Goal: Task Accomplishment & Management: Complete application form

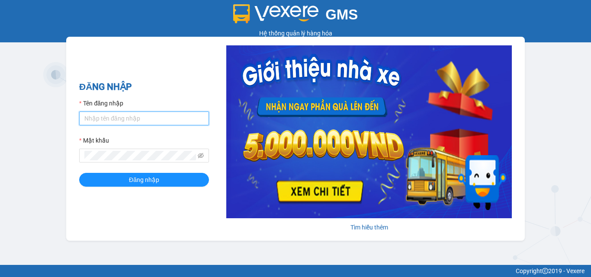
click at [120, 118] on input "Tên đăng nhập" at bounding box center [144, 119] width 130 height 14
type input "dienkhanh.phucanex"
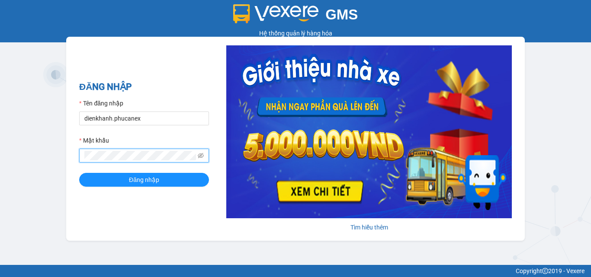
click at [79, 173] on button "Đăng nhập" at bounding box center [144, 180] width 130 height 14
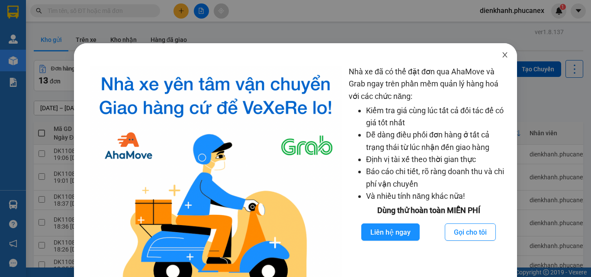
click at [500, 51] on span "Close" at bounding box center [505, 55] width 24 height 24
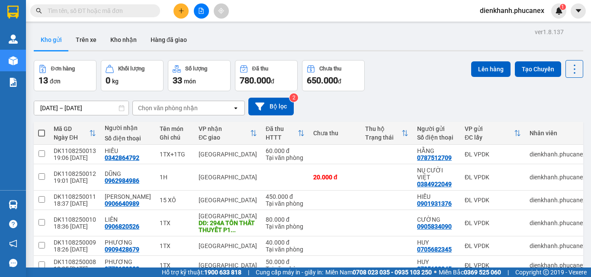
scroll to position [118, 0]
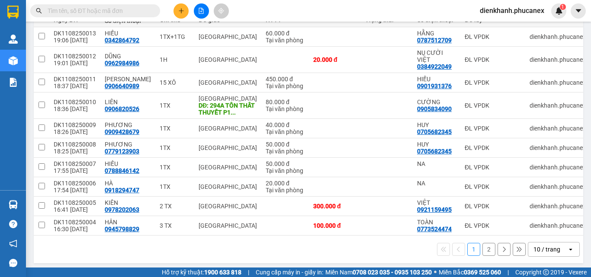
click at [528, 247] on div "10 / trang" at bounding box center [547, 250] width 39 height 14
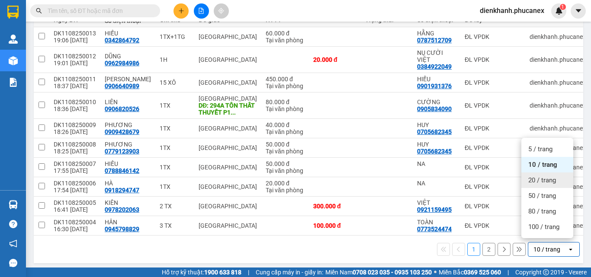
click at [537, 180] on span "20 / trang" at bounding box center [542, 180] width 28 height 9
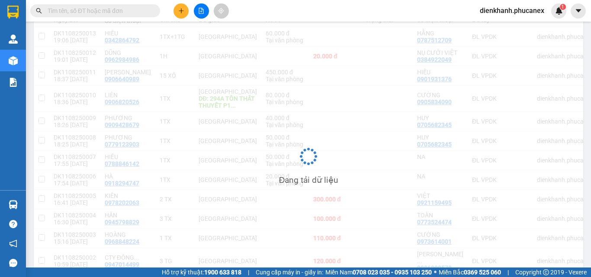
scroll to position [0, 0]
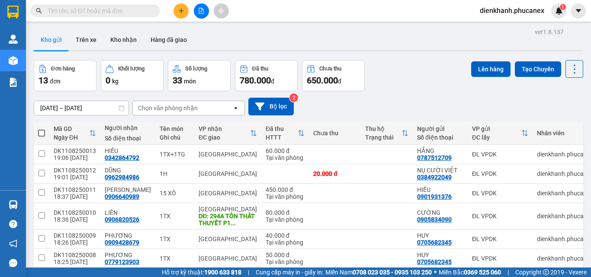
click at [44, 131] on span at bounding box center [41, 133] width 7 height 7
click at [42, 129] on input "checkbox" at bounding box center [42, 129] width 0 height 0
checkbox input "true"
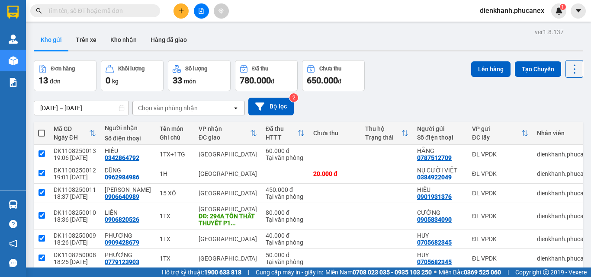
checkbox input "true"
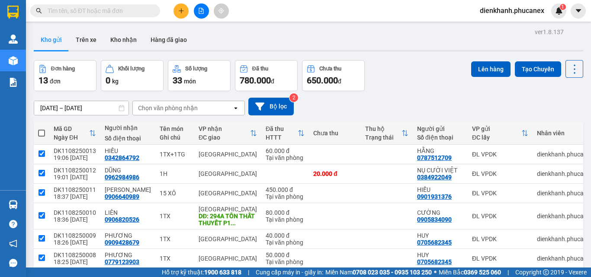
checkbox input "true"
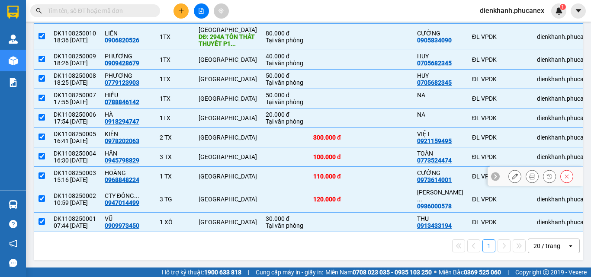
scroll to position [10, 0]
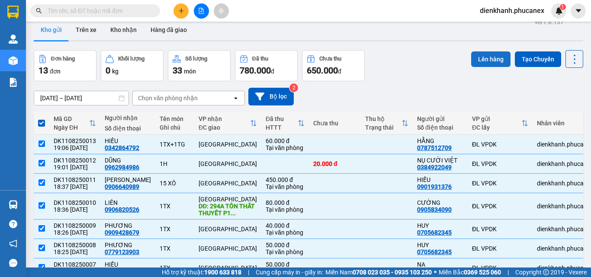
click at [483, 65] on button "Lên hàng" at bounding box center [490, 59] width 39 height 16
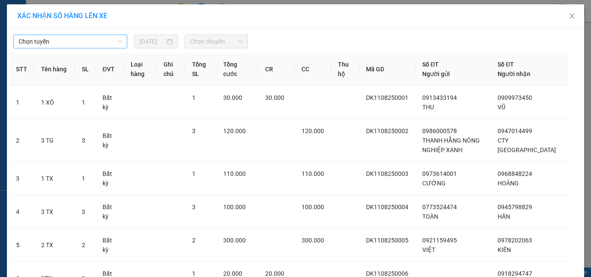
click at [98, 46] on span "Chọn tuyến" at bounding box center [70, 41] width 103 height 13
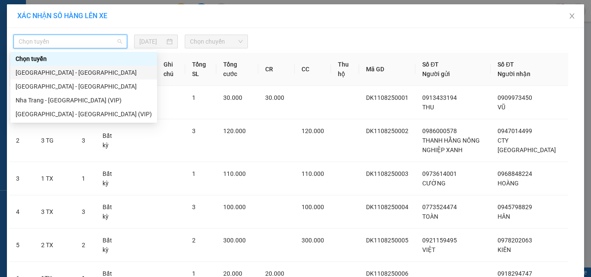
click at [79, 76] on div "[GEOGRAPHIC_DATA] - [GEOGRAPHIC_DATA]" at bounding box center [84, 73] width 136 height 10
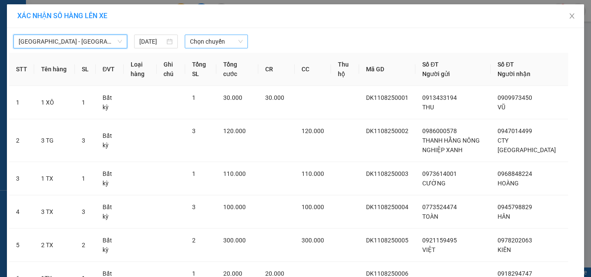
click at [201, 43] on span "Chọn chuyến" at bounding box center [216, 41] width 53 height 13
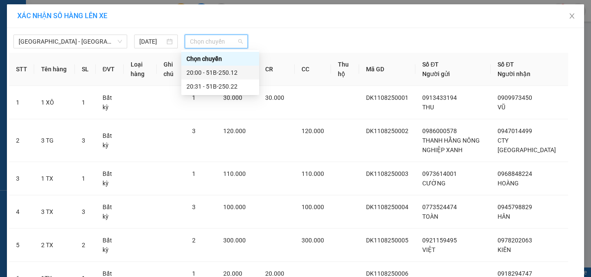
click at [200, 72] on div "20:00 - 51B-250.12" at bounding box center [219, 73] width 67 height 10
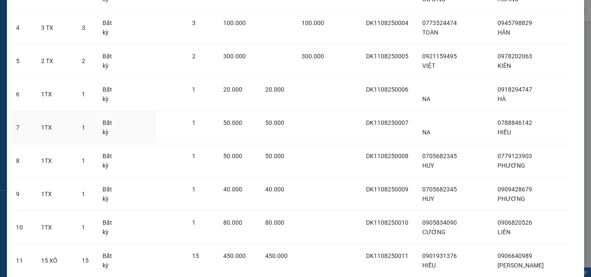
scroll to position [344, 0]
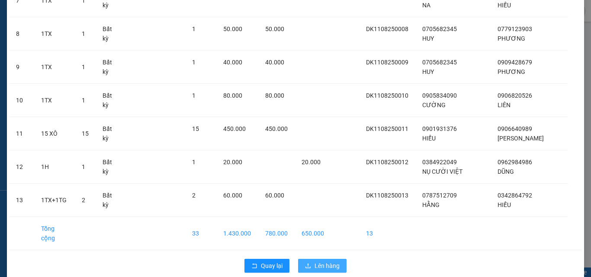
click at [315, 261] on span "Lên hàng" at bounding box center [327, 266] width 25 height 10
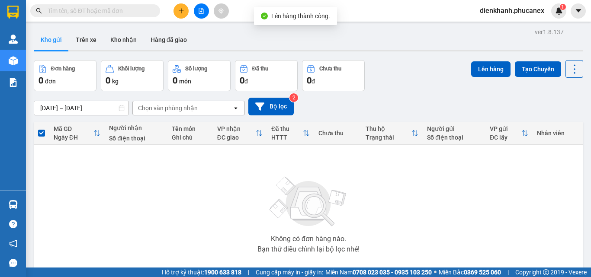
click at [538, 10] on span "dienkhanh.phucanex" at bounding box center [512, 10] width 78 height 11
click at [491, 29] on span "Đăng xuất" at bounding box center [516, 27] width 60 height 10
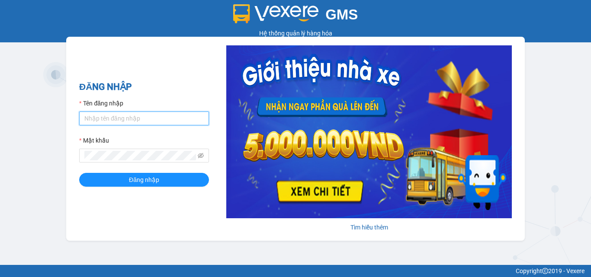
click at [132, 118] on input "Tên đăng nhập" at bounding box center [144, 119] width 130 height 14
type input "duyninhhoa.phucanex"
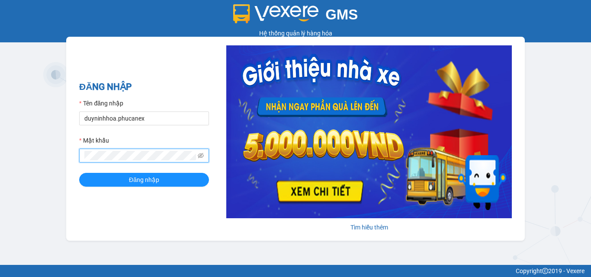
click at [79, 173] on button "Đăng nhập" at bounding box center [144, 180] width 130 height 14
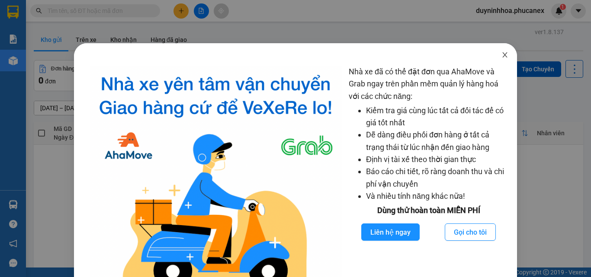
click at [502, 56] on icon "close" at bounding box center [504, 54] width 7 height 7
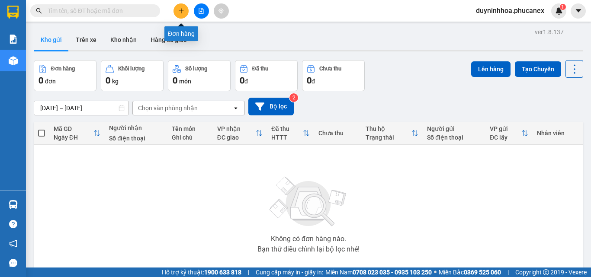
click at [182, 15] on button at bounding box center [180, 10] width 15 height 15
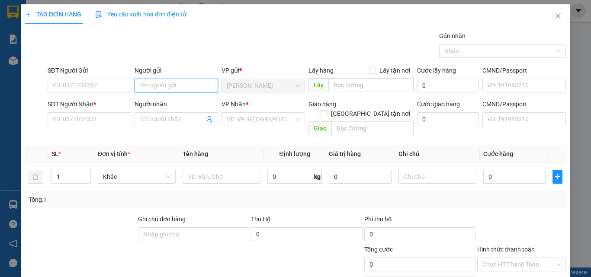
click at [159, 84] on input "Người gửi" at bounding box center [176, 86] width 83 height 14
type input ","
type input "MINH"
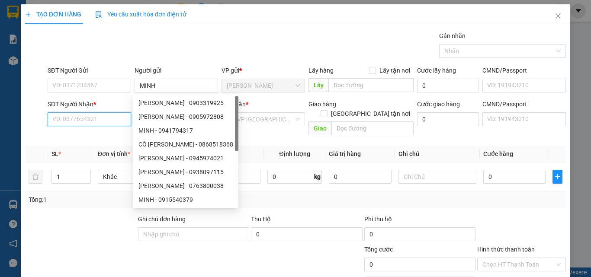
click at [107, 123] on input "SĐT Người Nhận *" at bounding box center [89, 119] width 83 height 14
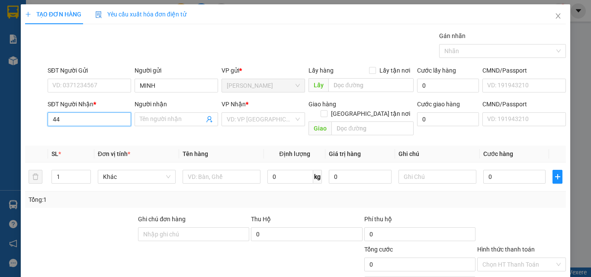
type input "443"
click at [107, 122] on input "443" at bounding box center [89, 119] width 83 height 14
drag, startPoint x: 72, startPoint y: 120, endPoint x: 39, endPoint y: 122, distance: 32.9
click at [46, 122] on div "SĐT Người Nhận * 443 443" at bounding box center [89, 120] width 87 height 40
type input "0987145"
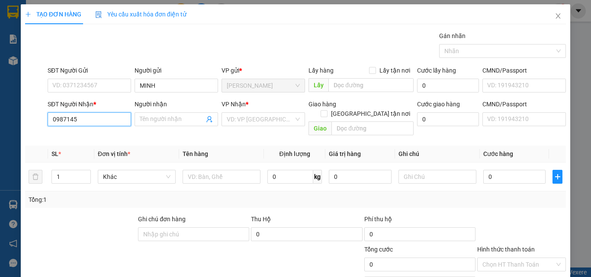
drag, startPoint x: 74, startPoint y: 118, endPoint x: 52, endPoint y: 120, distance: 22.2
click at [52, 120] on input "0987145" at bounding box center [89, 119] width 83 height 14
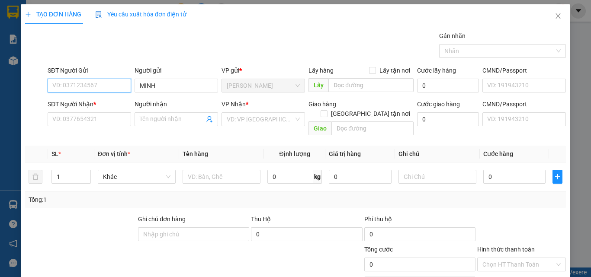
paste input "0987145"
click at [84, 82] on input "0987145" at bounding box center [89, 86] width 83 height 14
type input "0987145443"
click at [90, 83] on input "0987145443" at bounding box center [89, 86] width 83 height 14
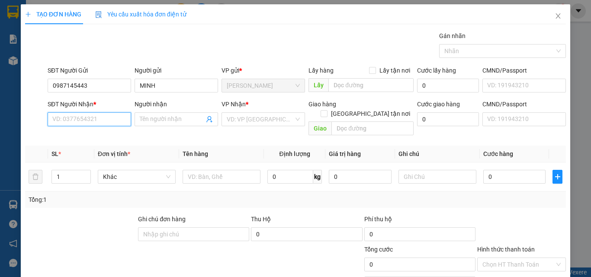
click at [88, 115] on input "SĐT Người Nhận *" at bounding box center [89, 119] width 83 height 14
type input "514"
click at [90, 113] on input "514" at bounding box center [89, 119] width 83 height 14
click at [91, 115] on input "514" at bounding box center [89, 119] width 83 height 14
drag, startPoint x: 88, startPoint y: 119, endPoint x: 26, endPoint y: 119, distance: 62.3
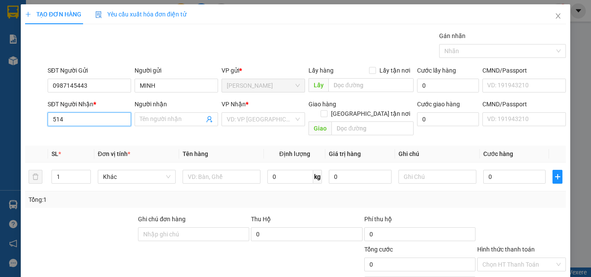
click at [28, 120] on div "SĐT Người Nhận * 514 514 Người nhận Tên người nhận VP Nhận * VD: VP [GEOGRAPHIC…" at bounding box center [295, 120] width 543 height 40
type input "0392492514"
drag, startPoint x: 104, startPoint y: 120, endPoint x: 49, endPoint y: 121, distance: 55.4
click at [49, 121] on input "0392492514" at bounding box center [89, 119] width 83 height 14
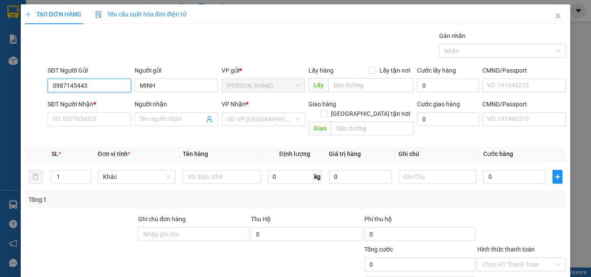
drag, startPoint x: 71, startPoint y: 90, endPoint x: 0, endPoint y: 117, distance: 75.4
click at [0, 117] on div "TẠO ĐƠN HÀNG Yêu cầu xuất hóa đơn điện tử Transit Pickup Surcharge Ids Transit …" at bounding box center [295, 138] width 591 height 277
type input "0987145443"
click at [55, 127] on div "SĐT Người Nhận * VD: 0377654321" at bounding box center [89, 115] width 83 height 30
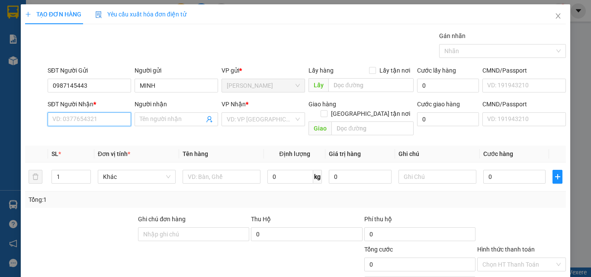
click at [58, 123] on input "SĐT Người Nhận *" at bounding box center [89, 119] width 83 height 14
type input "0392492514"
click at [161, 120] on input "Người nhận" at bounding box center [172, 120] width 64 height 10
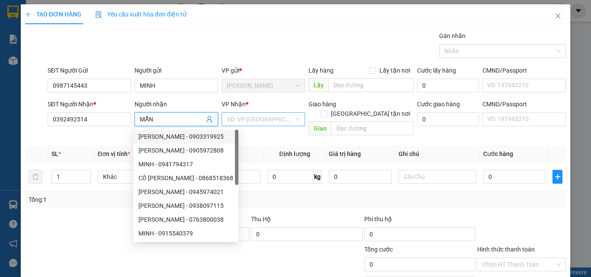
type input "MẪN"
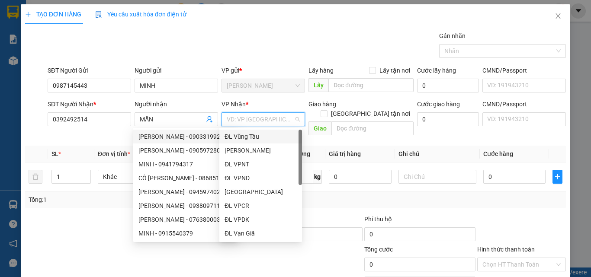
click at [258, 113] on input "search" at bounding box center [260, 119] width 67 height 13
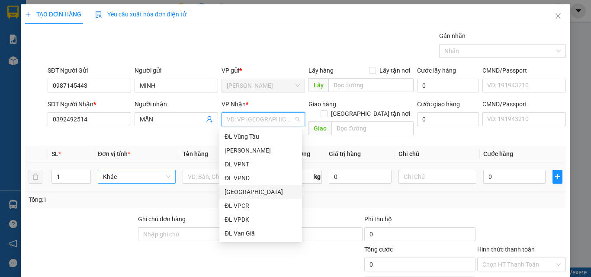
drag, startPoint x: 243, startPoint y: 189, endPoint x: 162, endPoint y: 172, distance: 82.6
click at [241, 189] on div "[GEOGRAPHIC_DATA]" at bounding box center [261, 192] width 72 height 10
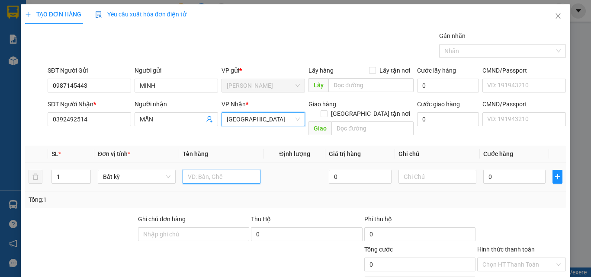
click at [198, 170] on input "text" at bounding box center [222, 177] width 78 height 14
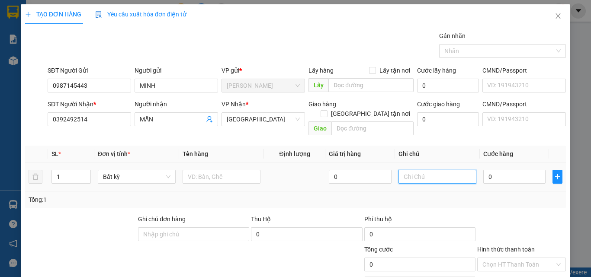
click at [451, 170] on input "text" at bounding box center [437, 177] width 78 height 14
type input "0237242"
click at [512, 170] on input "0" at bounding box center [514, 177] width 62 height 14
click at [213, 170] on input "text" at bounding box center [222, 177] width 78 height 14
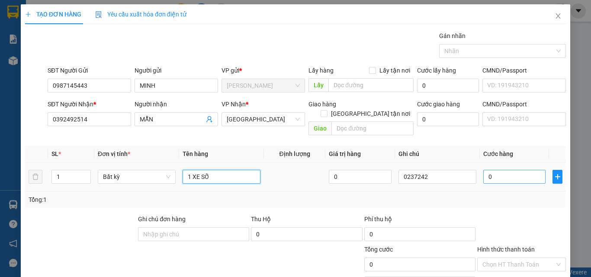
type input "1 XE SỐ"
click at [517, 170] on input "0" at bounding box center [514, 177] width 62 height 14
type input "3"
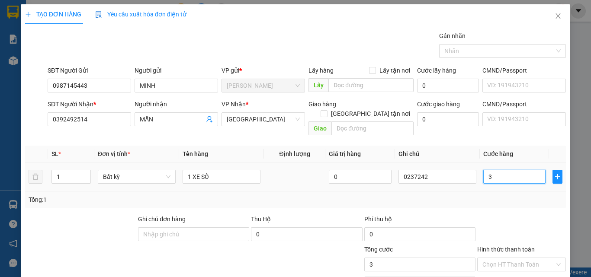
type input "35"
type input "350"
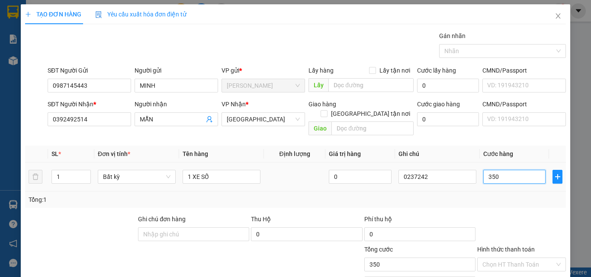
type input "350"
type input "350.000"
click at [549, 215] on div at bounding box center [521, 230] width 90 height 30
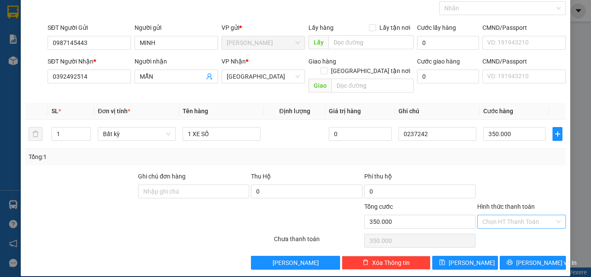
click at [504, 215] on input "Hình thức thanh toán" at bounding box center [518, 221] width 72 height 13
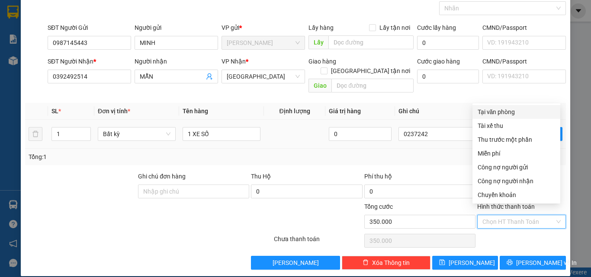
click at [505, 113] on div "Tại văn phòng" at bounding box center [516, 112] width 77 height 10
type input "0"
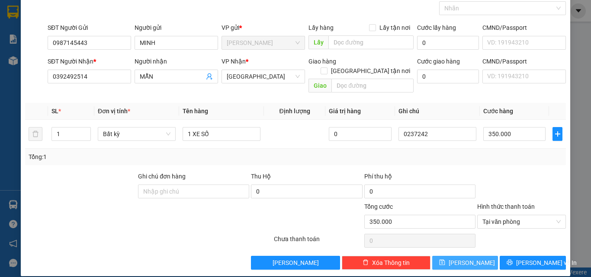
click at [463, 258] on span "[PERSON_NAME]" at bounding box center [472, 263] width 46 height 10
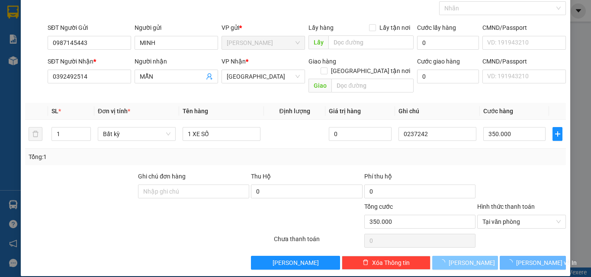
type input "0"
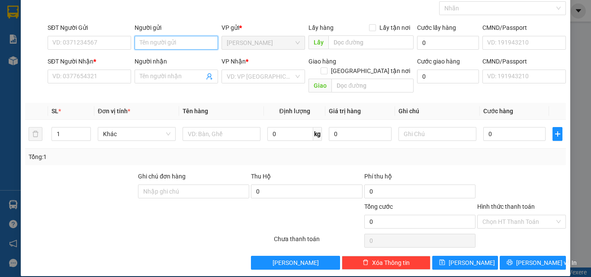
click at [153, 43] on input "Người gửi" at bounding box center [176, 43] width 83 height 14
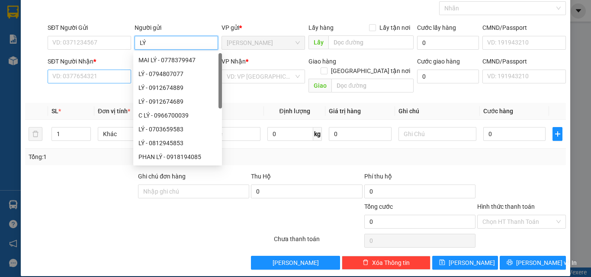
type input "LÝ"
click at [84, 78] on input "SĐT Người Nhận *" at bounding box center [89, 77] width 83 height 14
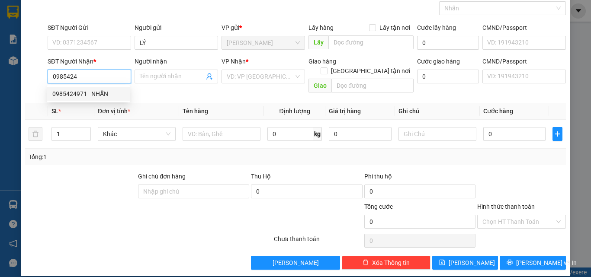
click at [93, 96] on div "0985424971 - NHẪN" at bounding box center [88, 94] width 72 height 10
type input "0985424971"
type input "NHẪN"
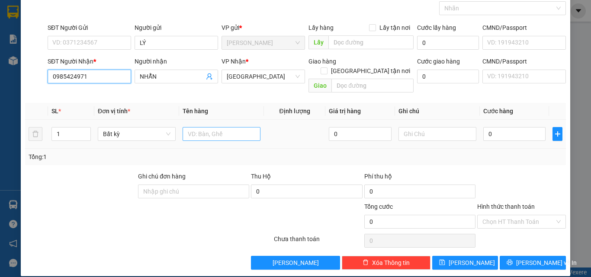
type input "0985424971"
click at [213, 127] on input "text" at bounding box center [222, 134] width 78 height 14
type input "2"
click at [82, 128] on span "Increase Value" at bounding box center [86, 132] width 10 height 8
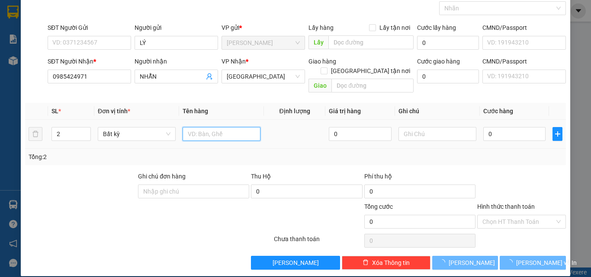
click at [198, 127] on input "text" at bounding box center [222, 134] width 78 height 14
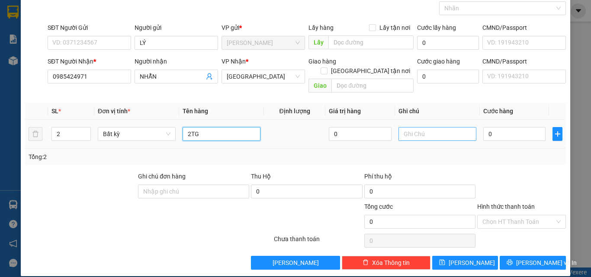
type input "2TG"
click at [404, 127] on input "text" at bounding box center [437, 134] width 78 height 14
type input "0237243"
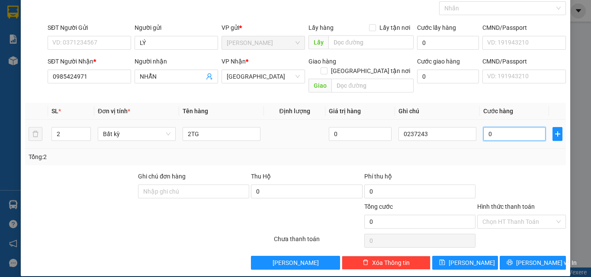
click at [515, 127] on input "0" at bounding box center [514, 134] width 62 height 14
type input "7"
type input "70"
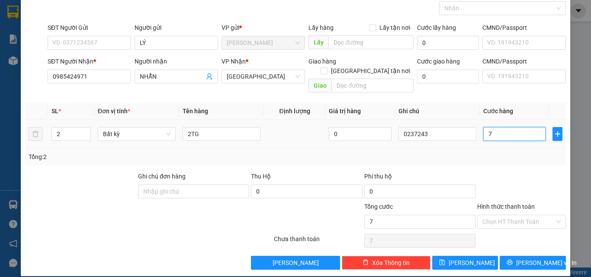
type input "70"
type input "70.000"
click at [512, 172] on div at bounding box center [521, 187] width 90 height 30
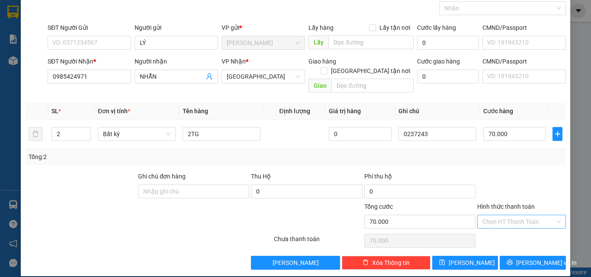
click at [493, 215] on input "Hình thức thanh toán" at bounding box center [518, 221] width 72 height 13
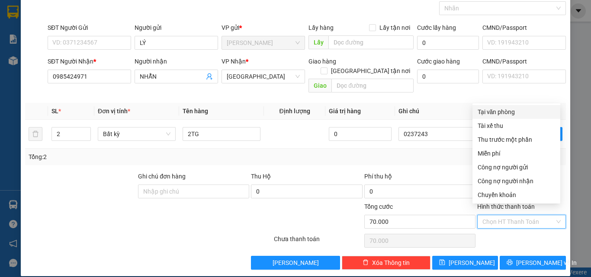
click at [487, 104] on div "Transit Pickup Surcharge Ids Transit Deliver Surcharge Ids Transit Deliver Surc…" at bounding box center [295, 129] width 541 height 282
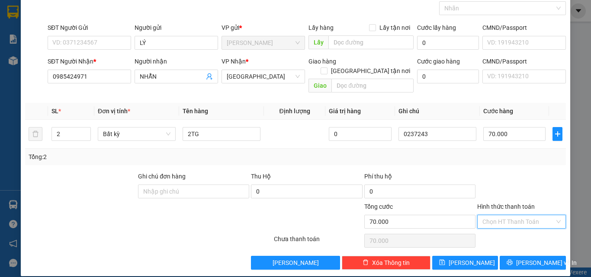
click at [499, 215] on input "Hình thức thanh toán" at bounding box center [518, 221] width 72 height 13
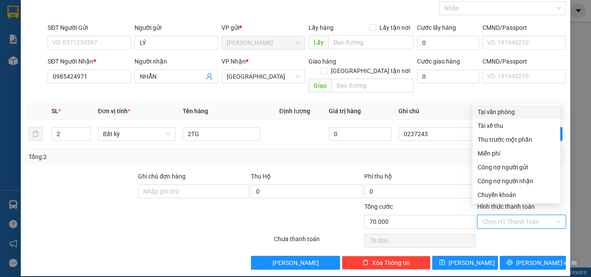
click at [488, 108] on div "Tại văn phòng" at bounding box center [516, 112] width 77 height 10
type input "0"
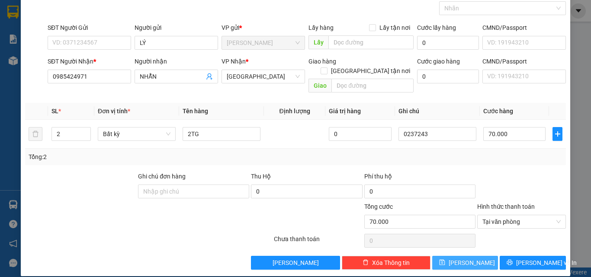
drag, startPoint x: 476, startPoint y: 249, endPoint x: 445, endPoint y: 173, distance: 81.3
click at [445, 180] on div "Transit Pickup Surcharge Ids Transit Deliver Surcharge Ids Transit Deliver Surc…" at bounding box center [295, 129] width 541 height 282
drag, startPoint x: 452, startPoint y: 256, endPoint x: 444, endPoint y: 189, distance: 66.6
click at [445, 260] on icon "save" at bounding box center [442, 263] width 6 height 6
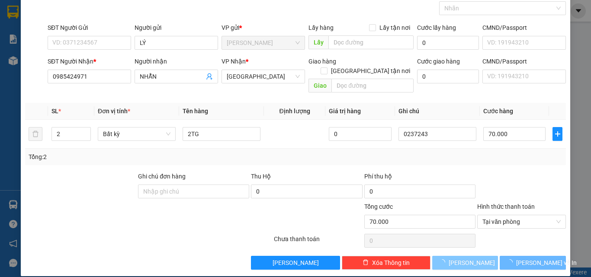
type input "1"
type input "0"
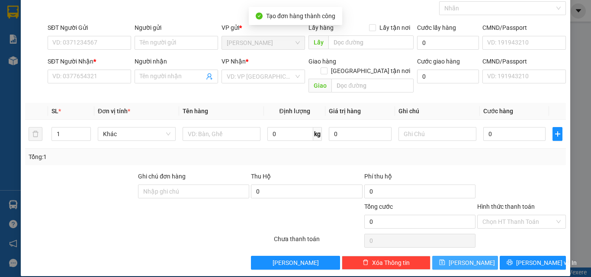
click at [441, 152] on div "Tổng: 1" at bounding box center [295, 157] width 541 height 16
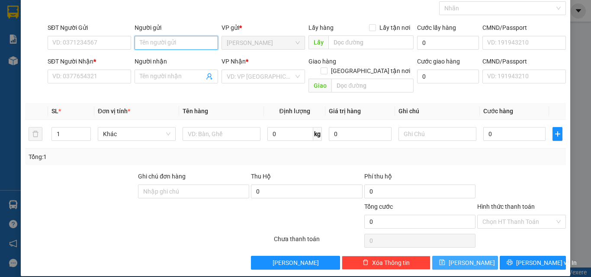
click at [193, 48] on input "Người gửi" at bounding box center [176, 43] width 83 height 14
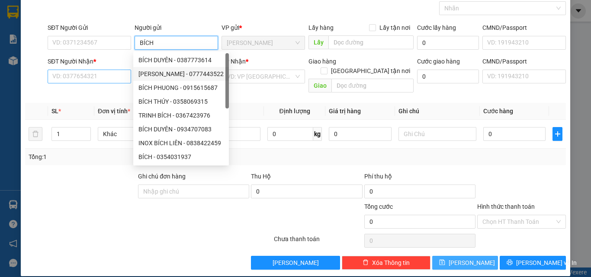
type input "BÍCH"
click at [120, 75] on input "SĐT Người Nhận *" at bounding box center [89, 77] width 83 height 14
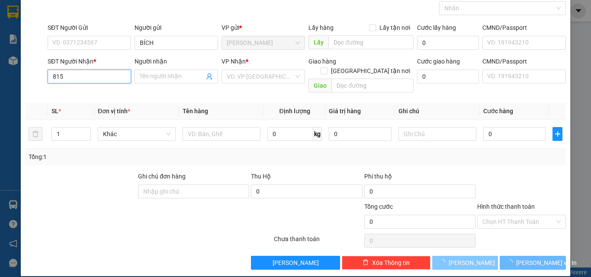
click at [120, 75] on input "815" at bounding box center [89, 77] width 83 height 14
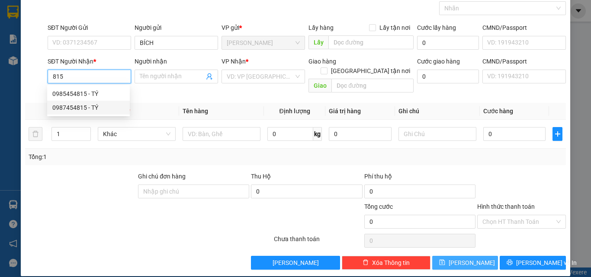
click at [83, 109] on div "0987454815 - TÝ" at bounding box center [88, 108] width 72 height 10
type input "0987454815"
type input "TÝ"
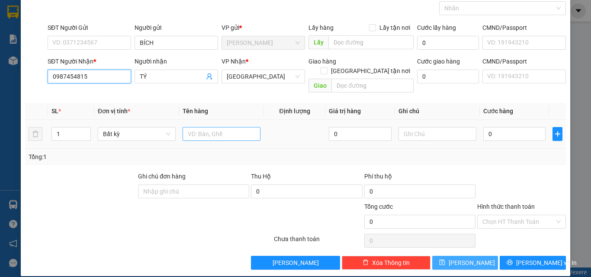
type input "0987454815"
click at [208, 127] on input "text" at bounding box center [222, 134] width 78 height 14
drag, startPoint x: 78, startPoint y: 127, endPoint x: 50, endPoint y: 125, distance: 28.2
click at [50, 125] on td "1" at bounding box center [71, 134] width 46 height 29
type input "7"
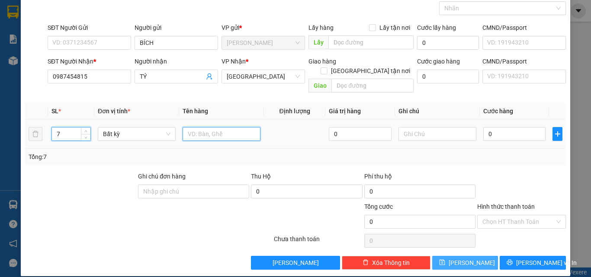
click at [184, 127] on input "text" at bounding box center [222, 134] width 78 height 14
type input "7TG"
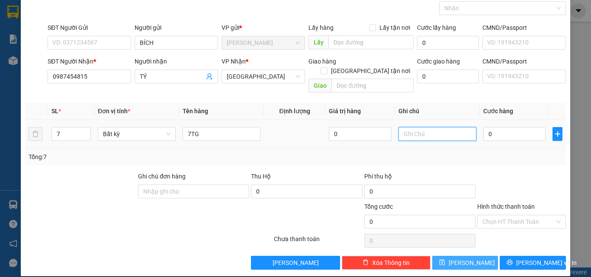
click at [416, 127] on input "text" at bounding box center [437, 134] width 78 height 14
type input "0237244"
click at [505, 127] on input "0" at bounding box center [514, 134] width 62 height 14
type input "2"
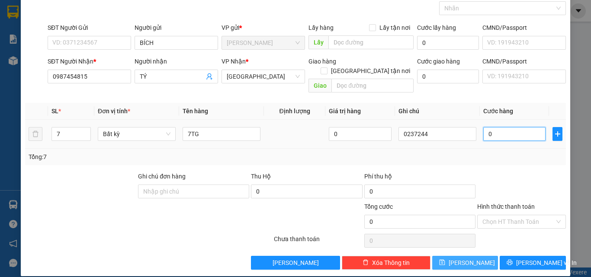
type input "2"
type input "27"
type input "270"
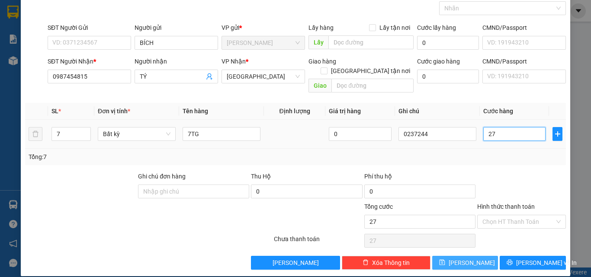
type input "270"
type input "270.000"
click at [498, 152] on div "Tổng: 7" at bounding box center [296, 157] width 534 height 10
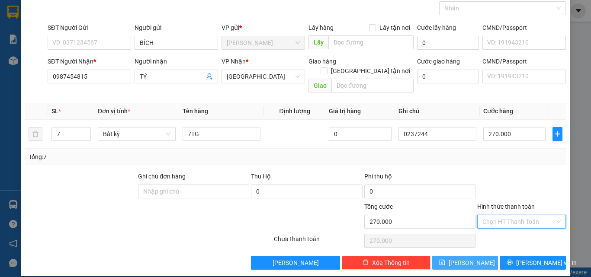
click at [496, 215] on input "Hình thức thanh toán" at bounding box center [518, 221] width 72 height 13
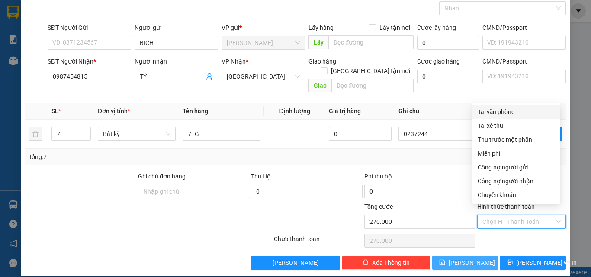
click at [501, 114] on div "Tại văn phòng" at bounding box center [516, 112] width 77 height 10
type input "0"
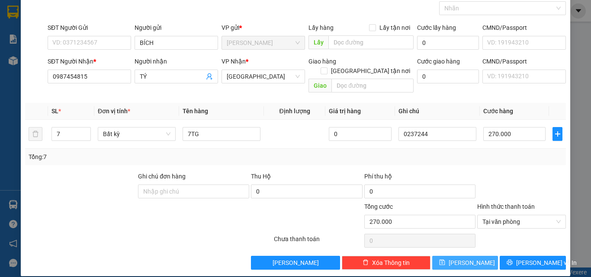
click at [465, 258] on span "[PERSON_NAME]" at bounding box center [472, 263] width 46 height 10
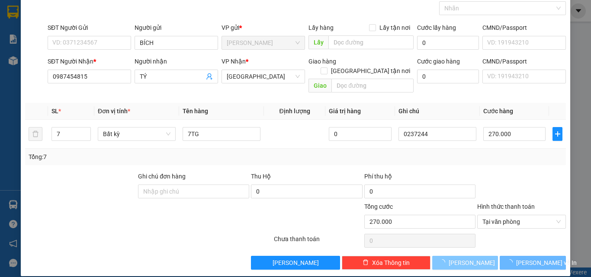
type input "1"
type input "0"
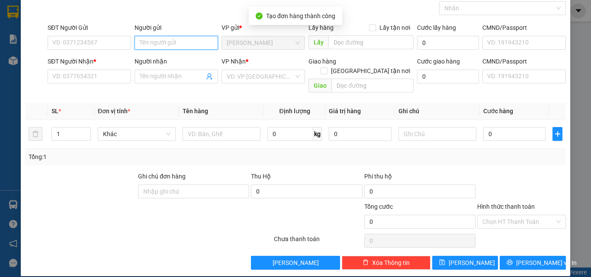
click at [171, 45] on input "Người gửi" at bounding box center [176, 43] width 83 height 14
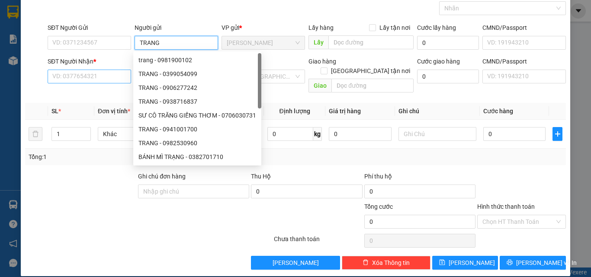
type input "TRANG"
click at [53, 74] on input "SĐT Người Nhận *" at bounding box center [89, 77] width 83 height 14
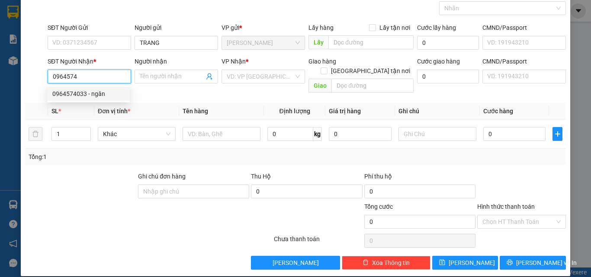
click at [93, 93] on div "0964574033 - ngân" at bounding box center [88, 94] width 72 height 10
type input "0964574033"
type input "ngân"
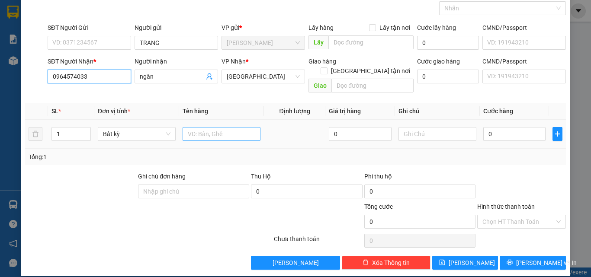
type input "0964574033"
click at [189, 127] on input "text" at bounding box center [222, 134] width 78 height 14
type input "1TX"
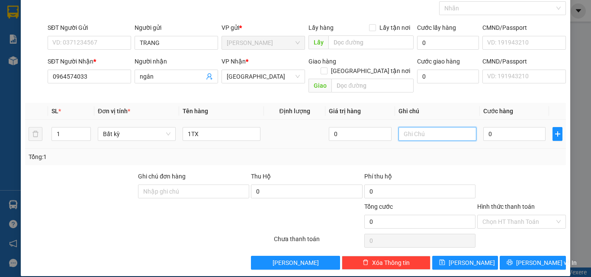
click at [402, 127] on input "text" at bounding box center [437, 134] width 78 height 14
type input "0237245"
click at [497, 127] on input "0" at bounding box center [514, 134] width 62 height 14
type input "4"
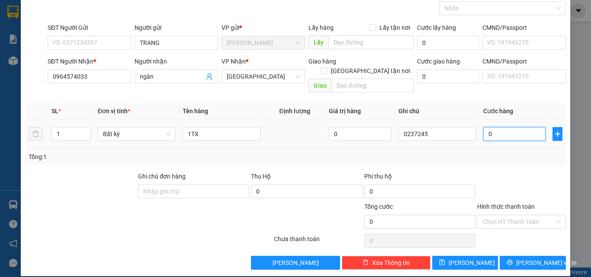
type input "4"
type input "40"
type input "40.000"
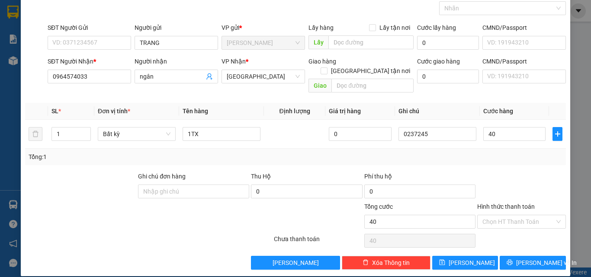
type input "40.000"
click at [493, 172] on div at bounding box center [521, 187] width 90 height 30
click at [499, 215] on input "Hình thức thanh toán" at bounding box center [518, 221] width 72 height 13
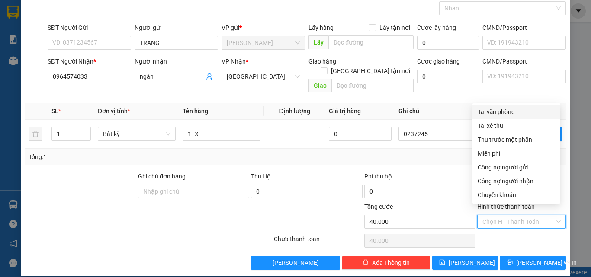
click at [490, 112] on div "Tại văn phòng" at bounding box center [516, 112] width 77 height 10
type input "0"
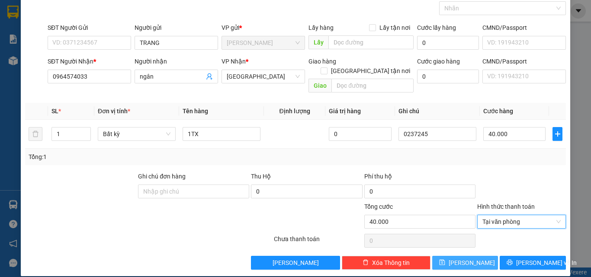
drag, startPoint x: 466, startPoint y: 256, endPoint x: 458, endPoint y: 231, distance: 26.0
click at [465, 258] on span "[PERSON_NAME]" at bounding box center [472, 263] width 46 height 10
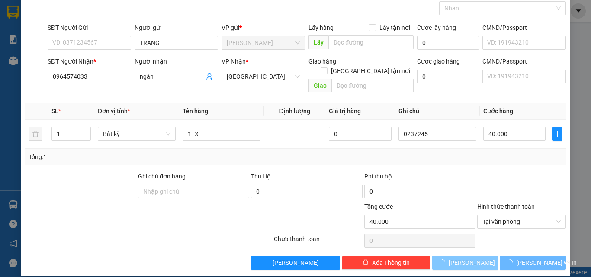
type input "0"
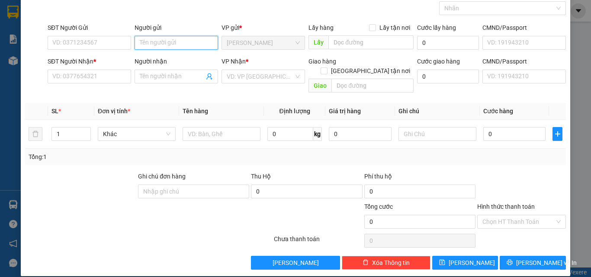
click at [144, 45] on input "Người gửi" at bounding box center [176, 43] width 83 height 14
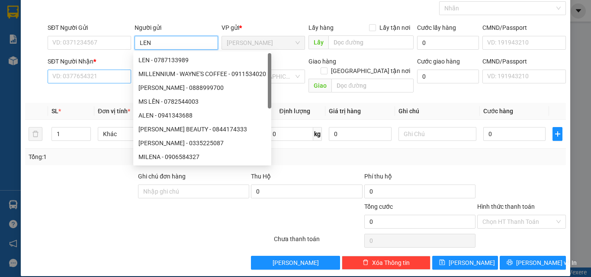
type input "LEN"
click at [109, 74] on input "SĐT Người Nhận *" at bounding box center [89, 77] width 83 height 14
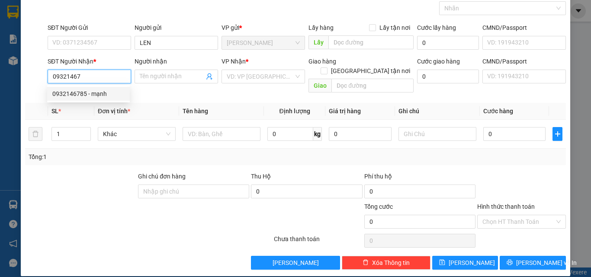
click at [102, 94] on div "0932146785 - mạnh" at bounding box center [88, 94] width 72 height 10
type input "0932146785"
type input "mạnh"
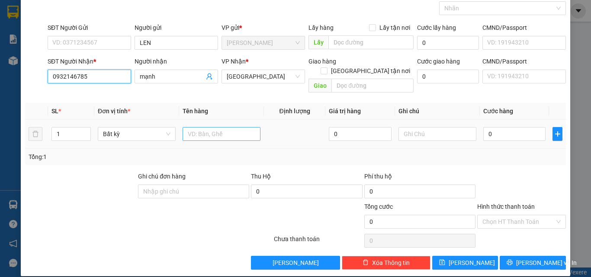
type input "0932146785"
click at [203, 127] on input "text" at bounding box center [222, 134] width 78 height 14
type input "1 SỌT"
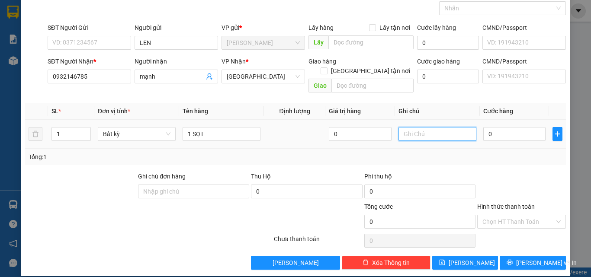
click at [452, 130] on input "text" at bounding box center [437, 134] width 78 height 14
type input "0237246"
click at [498, 127] on input "0" at bounding box center [514, 134] width 62 height 14
type input "1"
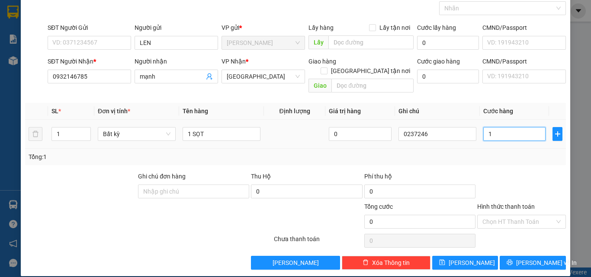
type input "1"
type input "0"
type input "04"
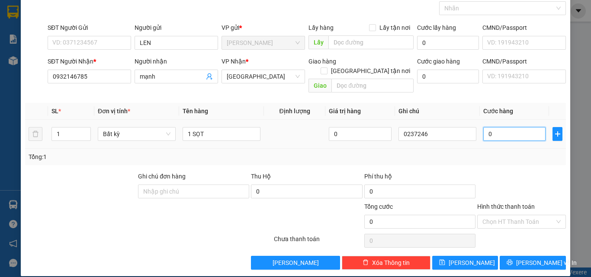
type input "4"
type input "040"
type input "40"
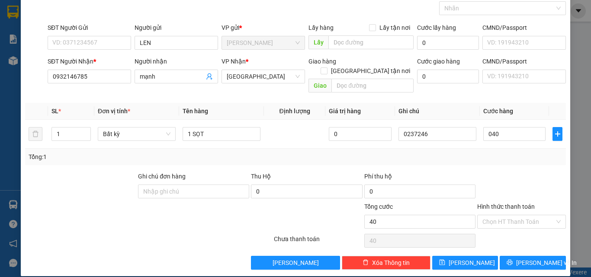
type input "40.000"
click at [493, 157] on div "Transit Pickup Surcharge Ids Transit Deliver Surcharge Ids Transit Deliver Surc…" at bounding box center [295, 129] width 541 height 282
click at [494, 215] on input "Hình thức thanh toán" at bounding box center [518, 221] width 72 height 13
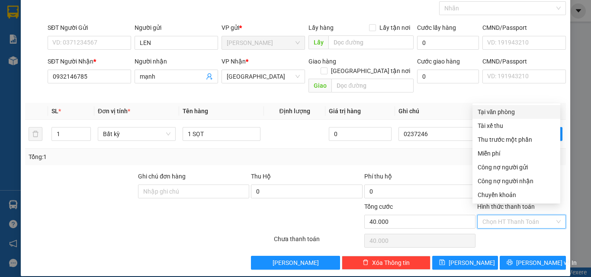
click at [495, 112] on div "Tại văn phòng" at bounding box center [516, 112] width 77 height 10
type input "0"
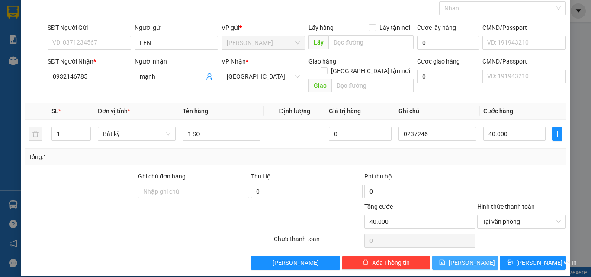
click at [440, 256] on button "[PERSON_NAME]" at bounding box center [465, 263] width 66 height 14
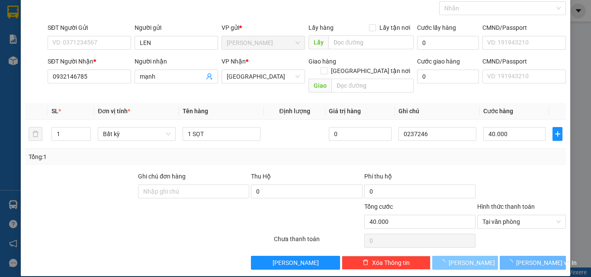
type input "0"
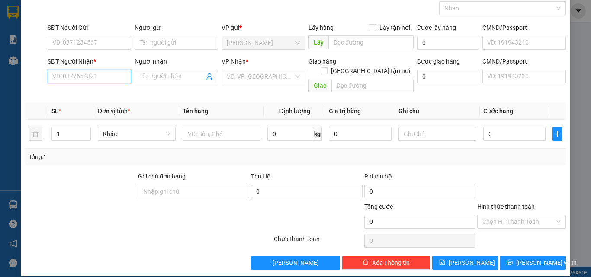
click at [107, 78] on input "SĐT Người Nhận *" at bounding box center [89, 77] width 83 height 14
click at [107, 78] on input "279" at bounding box center [89, 77] width 83 height 14
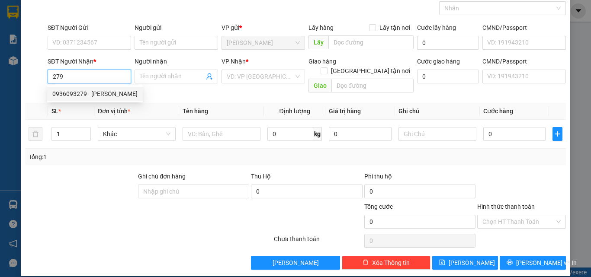
click at [98, 92] on div "0936093279 - [PERSON_NAME]" at bounding box center [94, 94] width 85 height 10
type input "0936093279"
type input "DINH"
type input "0936093279"
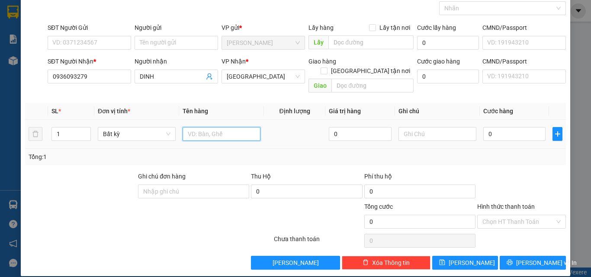
click at [192, 127] on input "text" at bounding box center [222, 134] width 78 height 14
type input "1H"
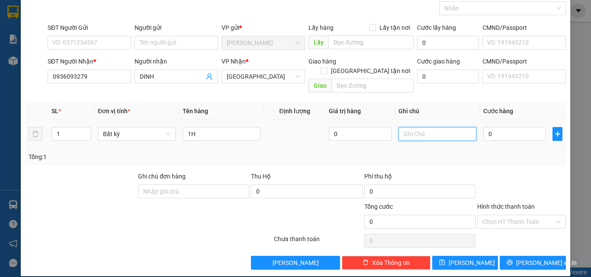
click at [408, 128] on input "text" at bounding box center [437, 134] width 78 height 14
type input "0237247"
click at [487, 127] on input "0" at bounding box center [514, 134] width 62 height 14
type input "2"
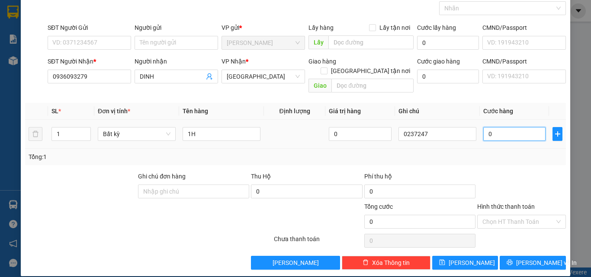
type input "2"
type input "20"
type input "20.000"
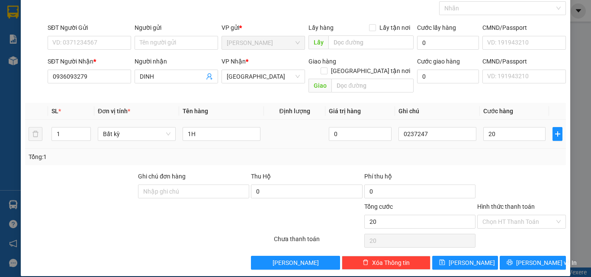
type input "20.000"
click at [491, 133] on div "20.000" at bounding box center [514, 133] width 62 height 17
click at [510, 215] on input "Hình thức thanh toán" at bounding box center [518, 221] width 72 height 13
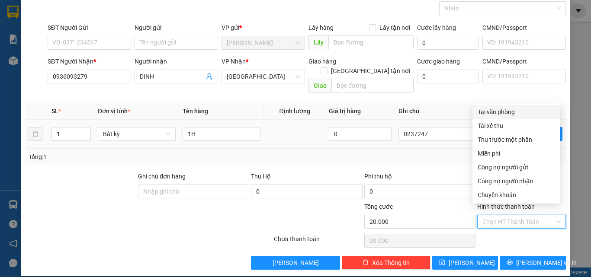
click at [498, 112] on div "Tại văn phòng" at bounding box center [516, 112] width 77 height 10
type input "0"
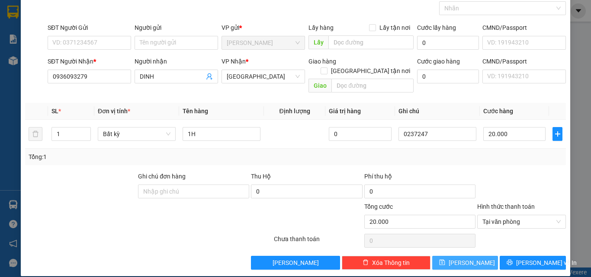
click at [465, 259] on button "[PERSON_NAME]" at bounding box center [465, 263] width 66 height 14
type input "0"
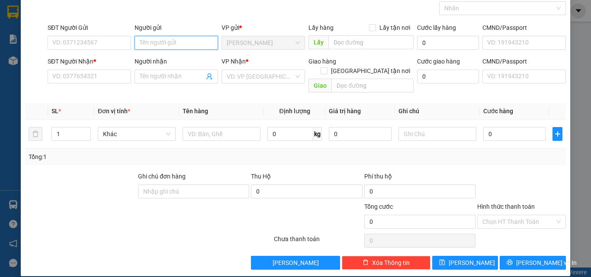
click at [157, 40] on input "Người gửi" at bounding box center [176, 43] width 83 height 14
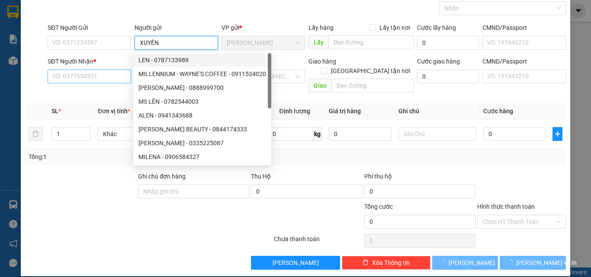
type input "XUYẾN"
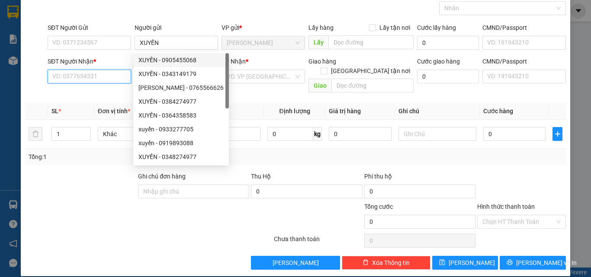
click at [118, 75] on input "SĐT Người Nhận *" at bounding box center [89, 77] width 83 height 14
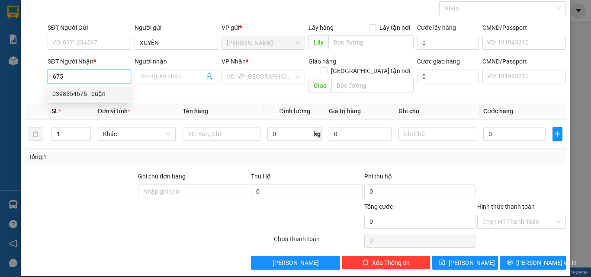
click at [100, 97] on div "0398554675 - quận" at bounding box center [88, 94] width 72 height 10
type input "0398554675"
type input "quận"
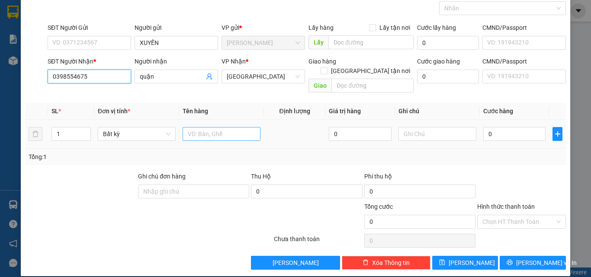
type input "0398554675"
click at [202, 127] on input "text" at bounding box center [222, 134] width 78 height 14
type input "1TX"
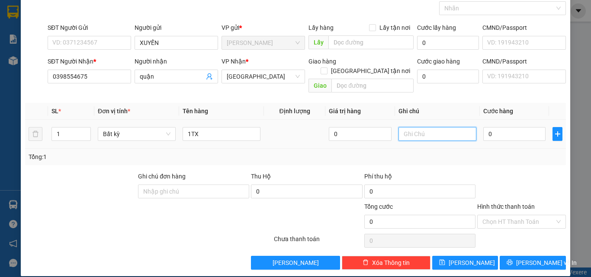
click at [422, 127] on input "text" at bounding box center [437, 134] width 78 height 14
type input "0237248"
click at [505, 130] on input "0" at bounding box center [514, 134] width 62 height 14
type input "3"
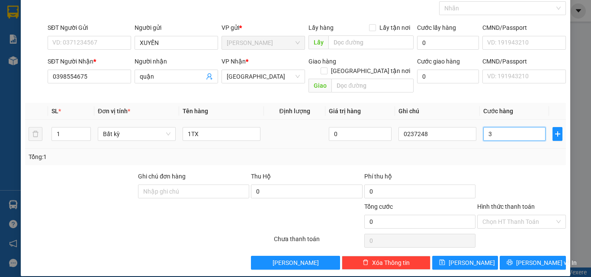
type input "3"
type input "30"
type input "30.000"
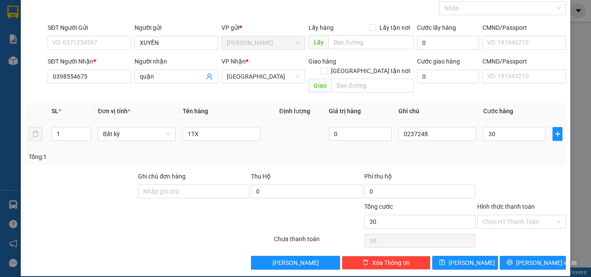
type input "30.000"
click at [483, 172] on div at bounding box center [521, 187] width 90 height 30
click at [490, 215] on input "Hình thức thanh toán" at bounding box center [518, 221] width 72 height 13
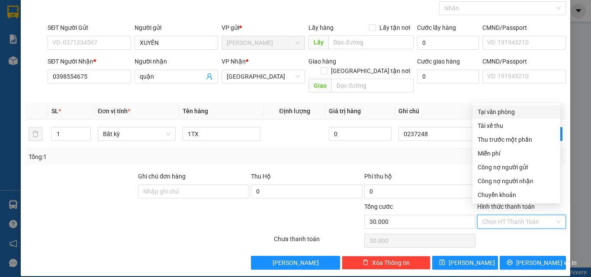
click at [496, 113] on div "Tại văn phòng" at bounding box center [516, 112] width 77 height 10
type input "0"
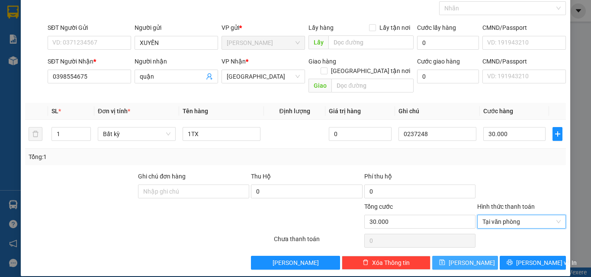
click at [472, 256] on button "[PERSON_NAME]" at bounding box center [465, 263] width 66 height 14
type input "0"
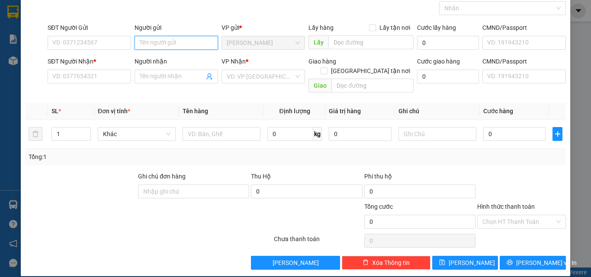
click at [165, 43] on input "Người gửi" at bounding box center [176, 43] width 83 height 14
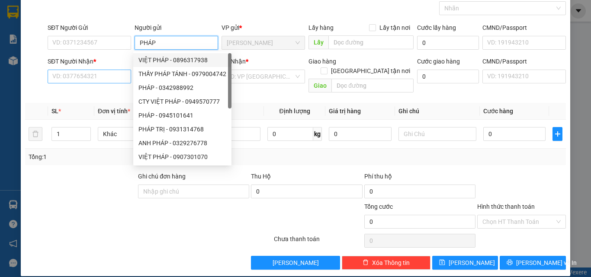
type input "PHÁP"
click at [93, 70] on input "SĐT Người Nhận *" at bounding box center [89, 77] width 83 height 14
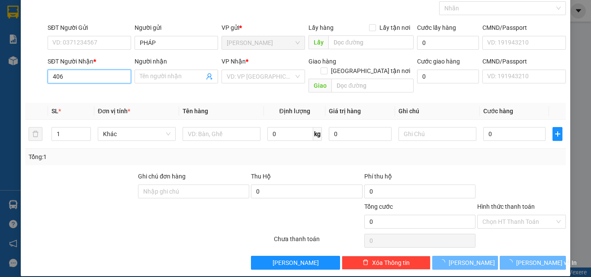
click at [95, 73] on input "406" at bounding box center [89, 77] width 83 height 14
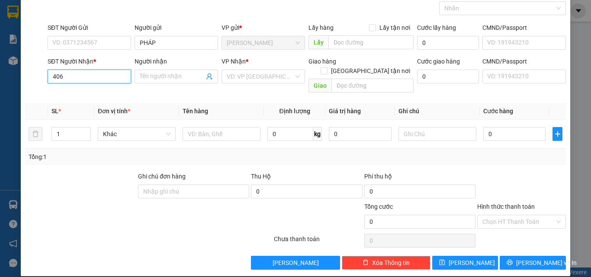
drag, startPoint x: 95, startPoint y: 80, endPoint x: 37, endPoint y: 78, distance: 58.0
click at [37, 78] on div "SĐT Người Nhận * 406 406 Người nhận Tên người nhận VP Nhận * VD: VP [GEOGRAPHIC…" at bounding box center [295, 77] width 543 height 40
click at [65, 77] on input "0339434406" at bounding box center [89, 77] width 83 height 14
click at [74, 75] on input "0339434406" at bounding box center [89, 77] width 83 height 14
type input "0339434406"
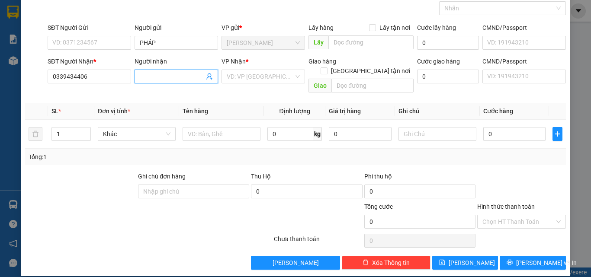
click at [145, 77] on input "Người nhận" at bounding box center [172, 77] width 64 height 10
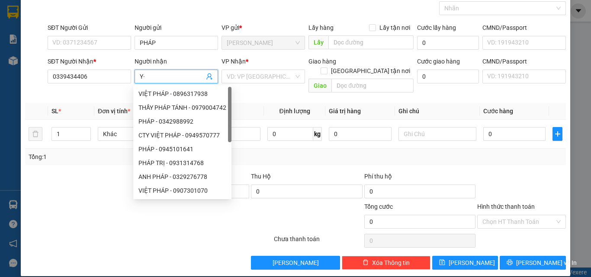
type input "Y"
type input "Ý"
click at [236, 74] on input "search" at bounding box center [260, 76] width 67 height 13
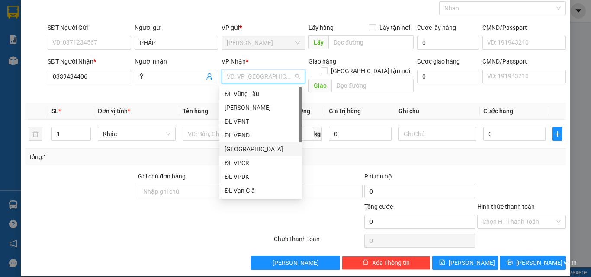
click at [244, 148] on div "[GEOGRAPHIC_DATA]" at bounding box center [261, 150] width 72 height 10
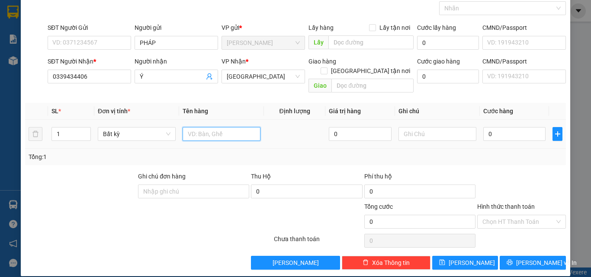
click at [207, 127] on input "text" at bounding box center [222, 134] width 78 height 14
type input "1TG"
click at [427, 127] on input "text" at bounding box center [437, 134] width 78 height 14
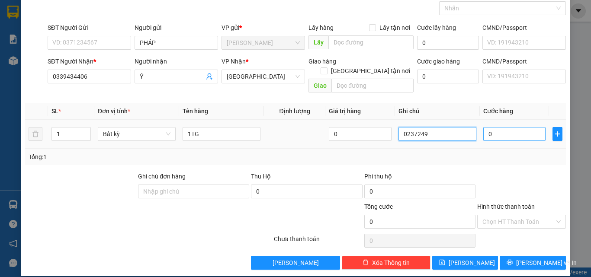
type input "0237249"
click at [495, 127] on input "0" at bounding box center [514, 134] width 62 height 14
type input "4"
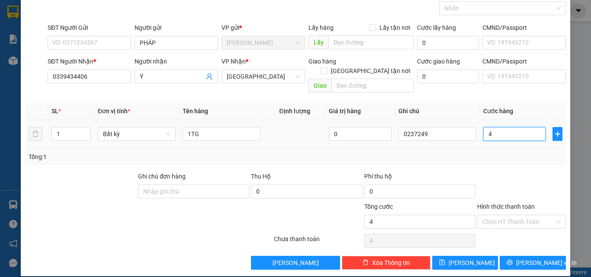
type input "40"
type input "40.000"
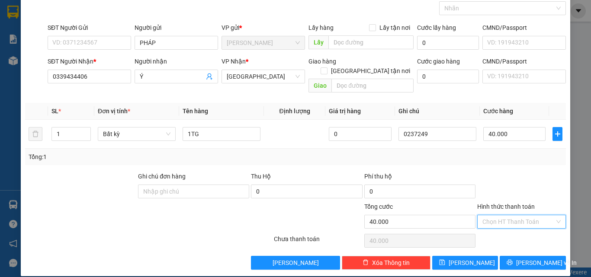
drag, startPoint x: 508, startPoint y: 210, endPoint x: 491, endPoint y: 148, distance: 64.5
click at [507, 215] on input "Hình thức thanh toán" at bounding box center [518, 221] width 72 height 13
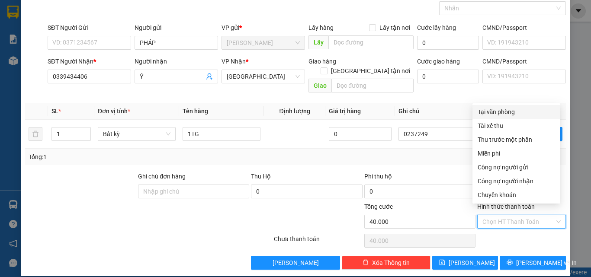
drag, startPoint x: 486, startPoint y: 108, endPoint x: 482, endPoint y: 145, distance: 37.0
click at [486, 108] on div "Tại văn phòng" at bounding box center [516, 112] width 77 height 10
type input "0"
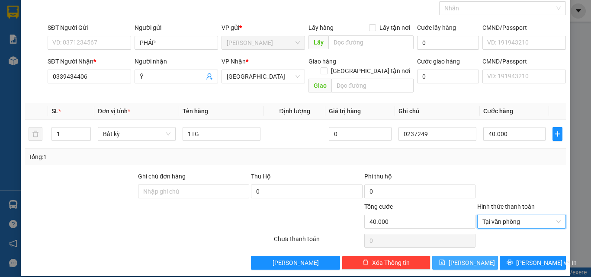
click at [460, 258] on span "[PERSON_NAME]" at bounding box center [472, 263] width 46 height 10
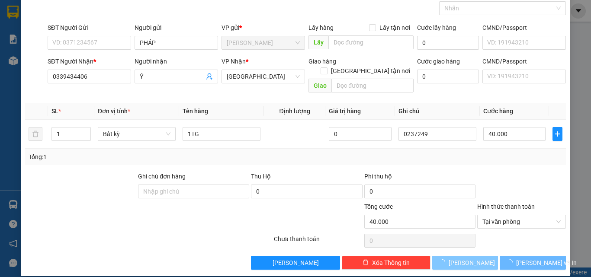
type input "0"
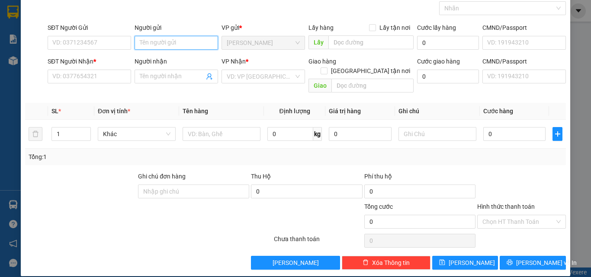
click at [159, 41] on input "Người gửi" at bounding box center [176, 43] width 83 height 14
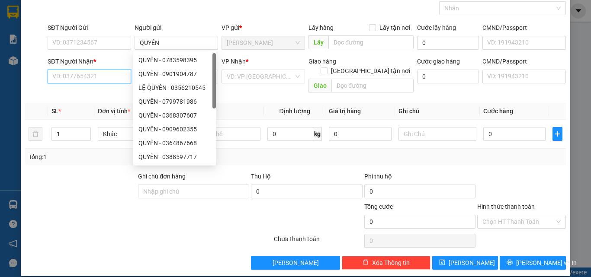
click at [100, 75] on input "SĐT Người Nhận *" at bounding box center [89, 77] width 83 height 14
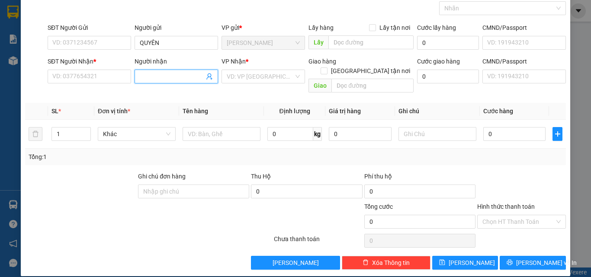
click at [142, 75] on input "Người nhận" at bounding box center [172, 77] width 64 height 10
paste input "0944858807"
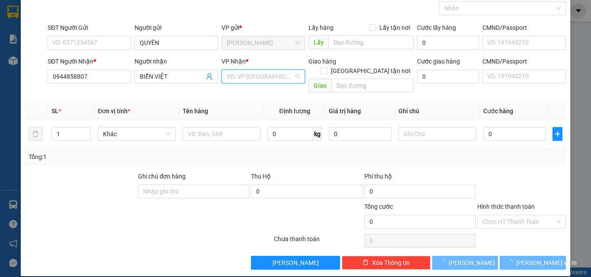
click at [232, 73] on input "search" at bounding box center [260, 76] width 67 height 13
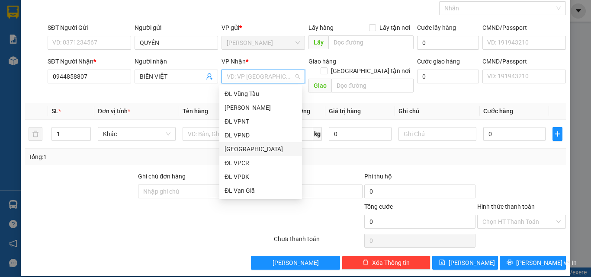
click at [245, 147] on div "[GEOGRAPHIC_DATA]" at bounding box center [261, 150] width 72 height 10
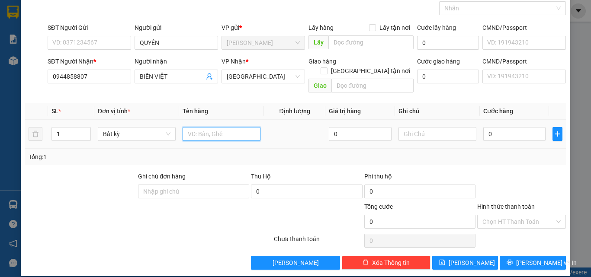
click at [194, 127] on input "text" at bounding box center [222, 134] width 78 height 14
click at [434, 128] on input "text" at bounding box center [437, 134] width 78 height 14
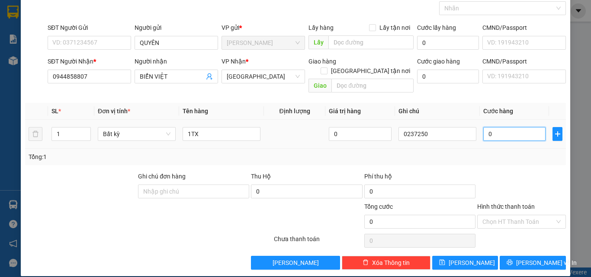
click at [483, 127] on input "0" at bounding box center [514, 134] width 62 height 14
click at [483, 149] on div "Tổng: 1" at bounding box center [295, 157] width 541 height 16
click at [499, 215] on input "Hình thức thanh toán" at bounding box center [518, 221] width 72 height 13
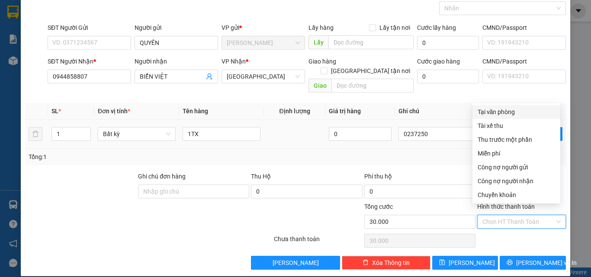
click at [494, 109] on div "Tại văn phòng" at bounding box center [516, 112] width 77 height 10
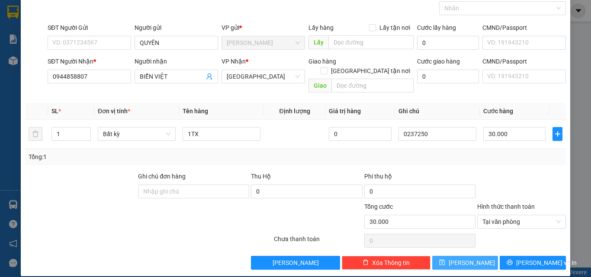
drag, startPoint x: 463, startPoint y: 255, endPoint x: 457, endPoint y: 249, distance: 8.9
click at [461, 258] on span "[PERSON_NAME]" at bounding box center [472, 263] width 46 height 10
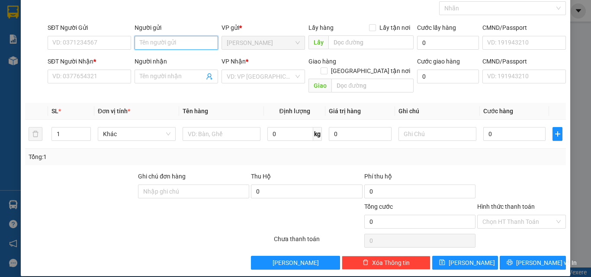
click at [167, 42] on input "Người gửi" at bounding box center [176, 43] width 83 height 14
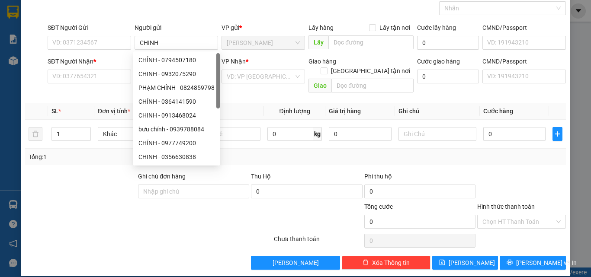
click at [88, 63] on div "SĐT Người Nhận *" at bounding box center [89, 62] width 83 height 10
click at [88, 70] on input "SĐT Người Nhận *" at bounding box center [89, 77] width 83 height 14
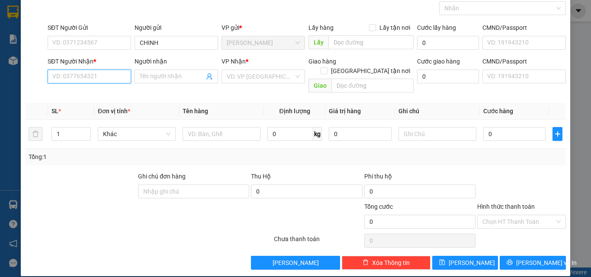
click at [83, 72] on input "SĐT Người Nhận *" at bounding box center [89, 77] width 83 height 14
click at [88, 75] on input "SĐT Người Nhận *" at bounding box center [89, 77] width 83 height 14
click at [80, 91] on div "0918255828 - MY" at bounding box center [88, 94] width 72 height 10
drag, startPoint x: 109, startPoint y: 80, endPoint x: 23, endPoint y: 80, distance: 86.1
click at [23, 80] on div "TẠO ĐƠN HÀNG Yêu cầu xuất hóa đơn điện tử Transit Pickup Surcharge Ids Transit …" at bounding box center [295, 118] width 549 height 315
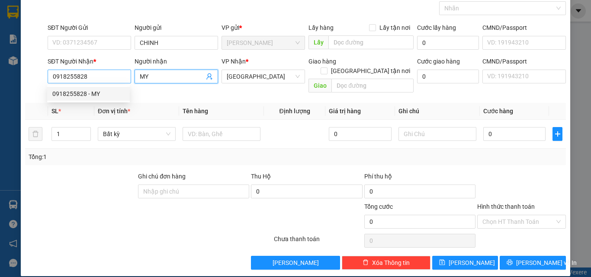
drag, startPoint x: 147, startPoint y: 76, endPoint x: 120, endPoint y: 72, distance: 26.7
click at [122, 74] on div "SĐT Người Nhận * 0918255828 Người nhận MY MY VP Nhận * ĐL Quận 1 Giao hàng Giao…" at bounding box center [307, 77] width 522 height 40
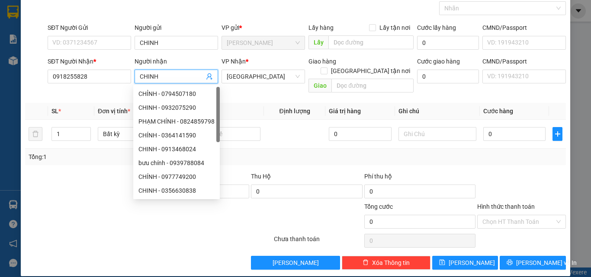
click at [285, 106] on th "Định lượng" at bounding box center [294, 111] width 61 height 17
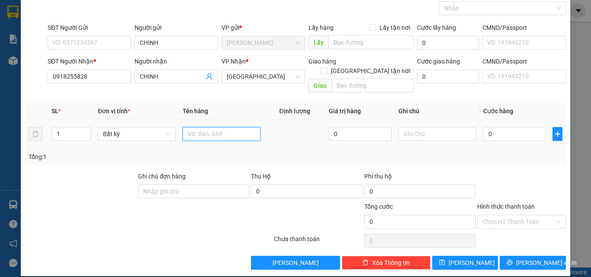
click at [233, 127] on input "text" at bounding box center [222, 134] width 78 height 14
click at [411, 127] on input "text" at bounding box center [437, 134] width 78 height 14
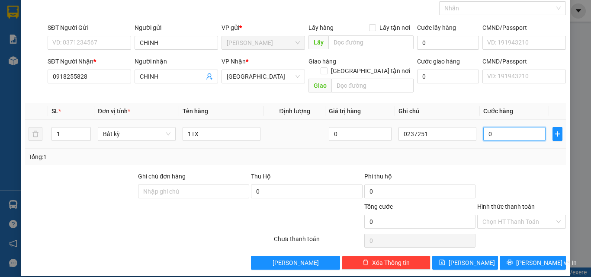
click at [501, 127] on input "0" at bounding box center [514, 134] width 62 height 14
click at [501, 152] on div "Tổng: 1" at bounding box center [296, 157] width 534 height 10
drag, startPoint x: 500, startPoint y: 211, endPoint x: 500, endPoint y: 204, distance: 6.5
click at [500, 215] on input "Hình thức thanh toán" at bounding box center [518, 221] width 72 height 13
click at [498, 104] on div "Transit Pickup Surcharge Ids Transit Deliver Surcharge Ids Transit Deliver Surc…" at bounding box center [295, 129] width 541 height 282
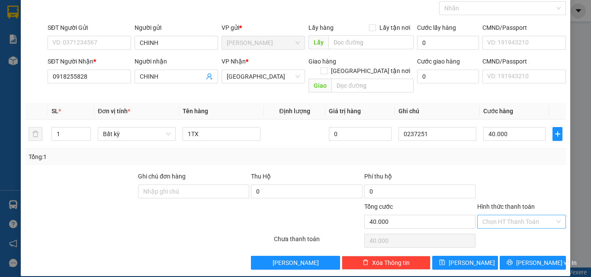
drag, startPoint x: 497, startPoint y: 209, endPoint x: 494, endPoint y: 136, distance: 73.2
click at [497, 215] on input "Hình thức thanh toán" at bounding box center [518, 221] width 72 height 13
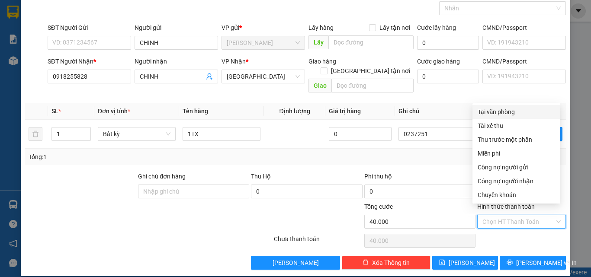
click at [495, 111] on div "Tại văn phòng" at bounding box center [516, 112] width 77 height 10
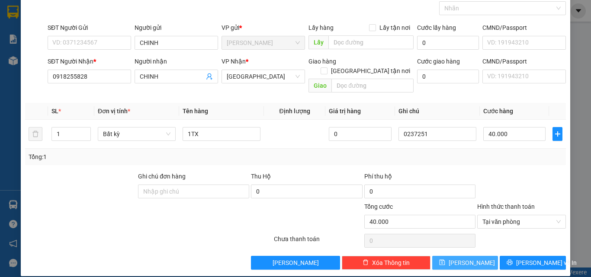
click at [456, 256] on button "[PERSON_NAME]" at bounding box center [465, 263] width 66 height 14
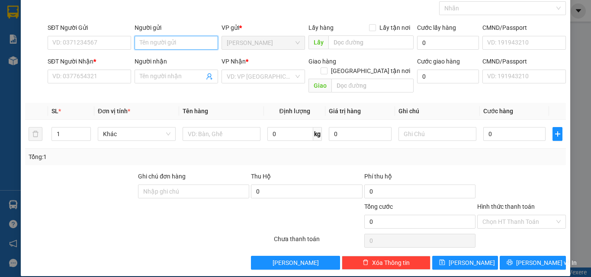
click at [163, 40] on input "Người gửi" at bounding box center [176, 43] width 83 height 14
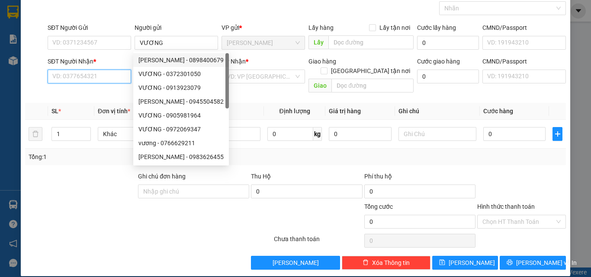
click at [123, 74] on input "SĐT Người Nhận *" at bounding box center [89, 77] width 83 height 14
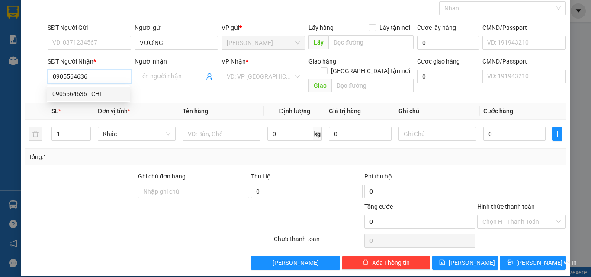
click at [122, 90] on div "0905564636 - CHI" at bounding box center [88, 94] width 72 height 10
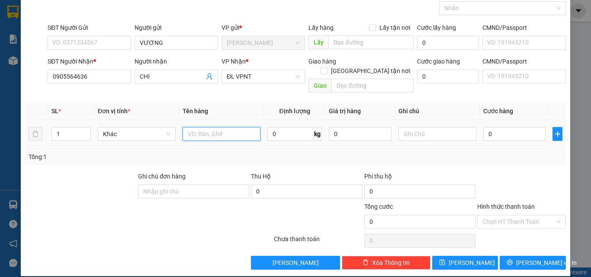
click at [215, 127] on input "text" at bounding box center [222, 134] width 78 height 14
click at [82, 128] on span "Increase Value" at bounding box center [86, 132] width 10 height 8
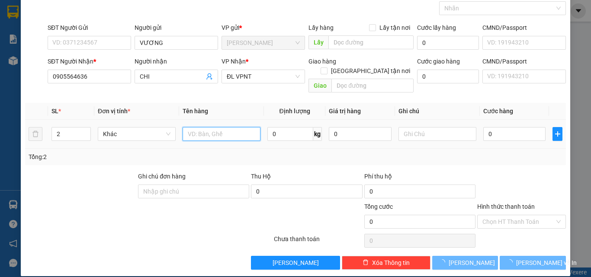
drag, startPoint x: 213, startPoint y: 127, endPoint x: 180, endPoint y: 105, distance: 39.8
click at [209, 127] on input "text" at bounding box center [222, 134] width 78 height 14
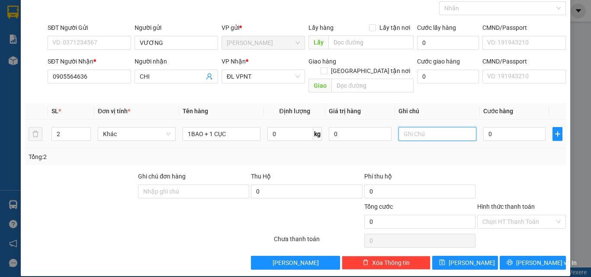
drag, startPoint x: 430, startPoint y: 120, endPoint x: 395, endPoint y: 106, distance: 37.7
click at [429, 127] on input "text" at bounding box center [437, 134] width 78 height 14
click at [491, 127] on input "0" at bounding box center [514, 134] width 62 height 14
click at [495, 152] on div "Tổng: 2" at bounding box center [296, 157] width 534 height 10
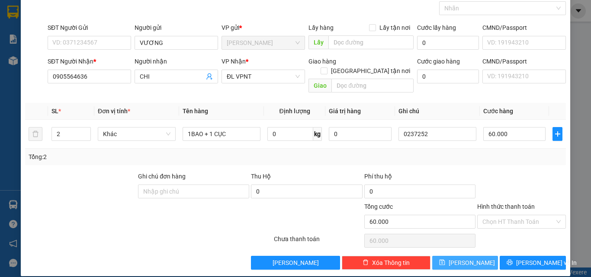
click at [466, 258] on span "[PERSON_NAME]" at bounding box center [472, 263] width 46 height 10
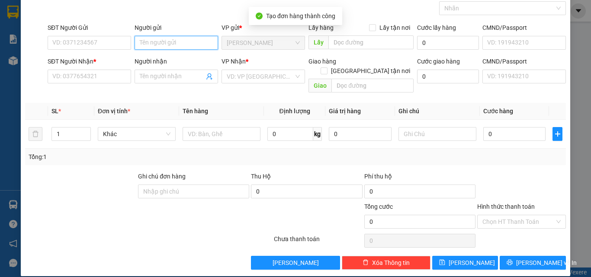
click at [151, 41] on input "Người gửi" at bounding box center [176, 43] width 83 height 14
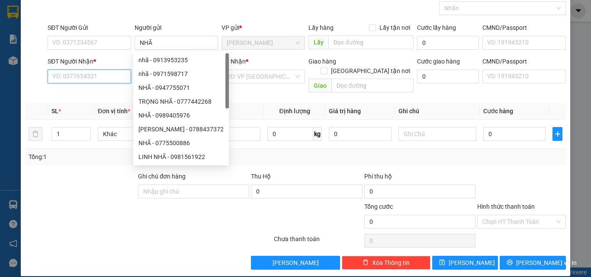
click at [107, 81] on input "SĐT Người Nhận *" at bounding box center [89, 77] width 83 height 14
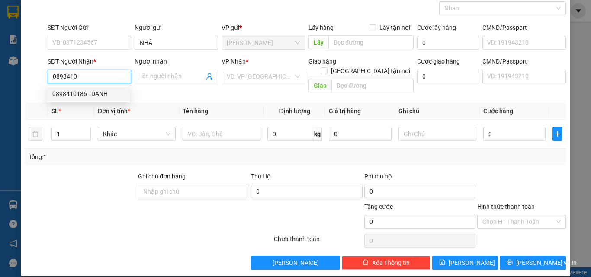
click at [110, 96] on div "0898410186 - DANH" at bounding box center [88, 94] width 72 height 10
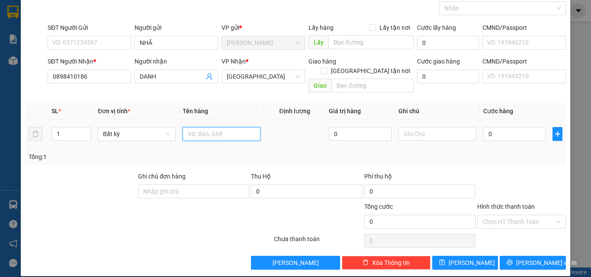
click at [215, 127] on input "text" at bounding box center [222, 134] width 78 height 14
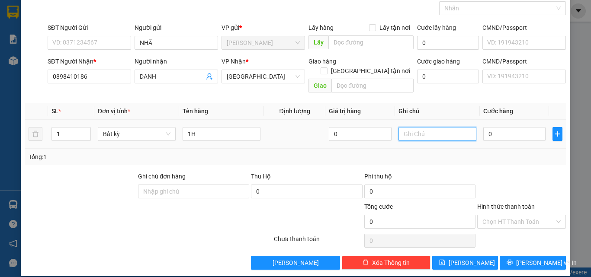
click at [414, 128] on input "text" at bounding box center [437, 134] width 78 height 14
click at [520, 127] on input "0" at bounding box center [514, 134] width 62 height 14
click at [515, 134] on td "20.000" at bounding box center [514, 134] width 69 height 29
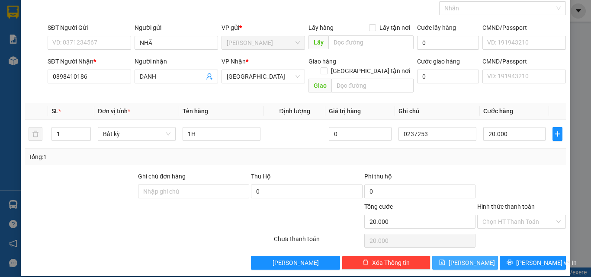
click at [471, 256] on button "[PERSON_NAME]" at bounding box center [465, 263] width 66 height 14
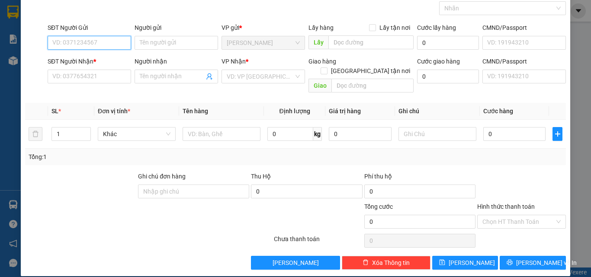
click at [109, 39] on input "SĐT Người Gửi" at bounding box center [89, 43] width 83 height 14
click at [131, 43] on div "SĐT Người Gửi VD: 0371234567" at bounding box center [89, 38] width 87 height 30
click at [175, 45] on input "Người gửi" at bounding box center [176, 43] width 83 height 14
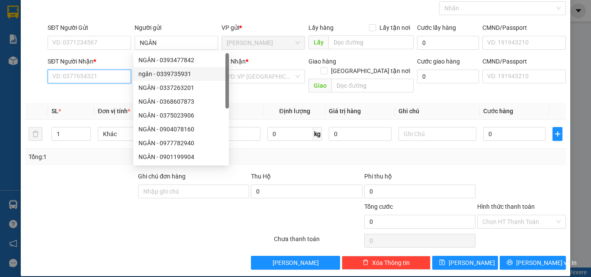
click at [104, 81] on input "SĐT Người Nhận *" at bounding box center [89, 77] width 83 height 14
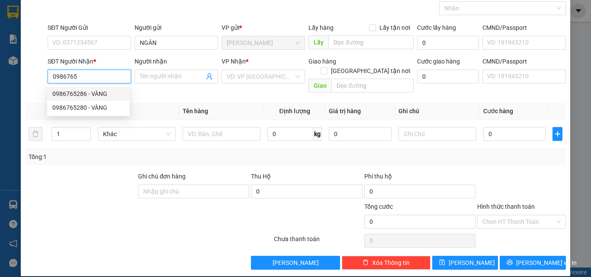
click at [106, 88] on div "0986765286 - VÀNG" at bounding box center [88, 94] width 83 height 14
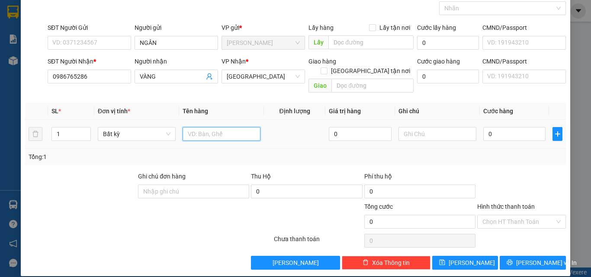
click at [218, 127] on input "text" at bounding box center [222, 134] width 78 height 14
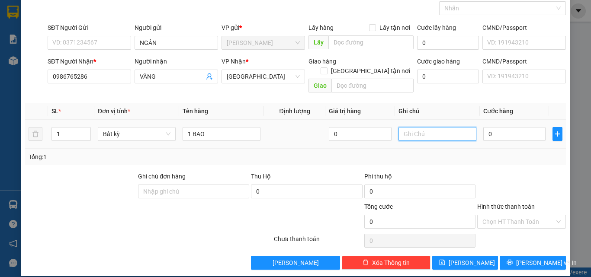
click at [409, 127] on input "text" at bounding box center [437, 134] width 78 height 14
click at [488, 127] on input "0" at bounding box center [514, 134] width 62 height 14
click at [493, 152] on div "Tổng: 1" at bounding box center [296, 157] width 534 height 10
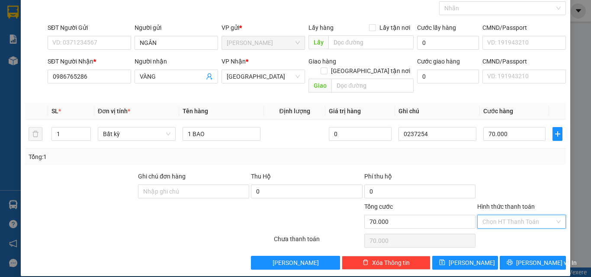
click at [497, 215] on input "Hình thức thanh toán" at bounding box center [518, 221] width 72 height 13
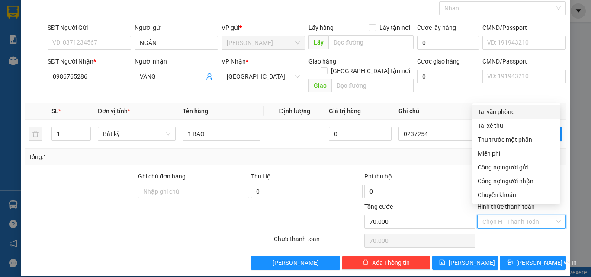
click at [499, 111] on div "Tại văn phòng" at bounding box center [516, 112] width 77 height 10
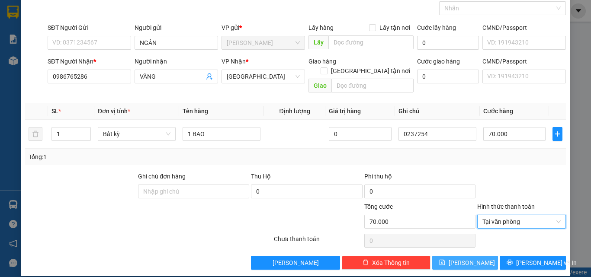
click at [458, 258] on button "[PERSON_NAME]" at bounding box center [465, 263] width 66 height 14
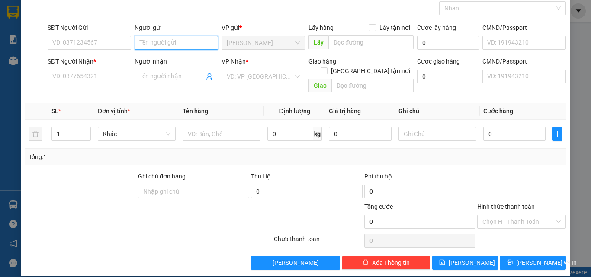
click at [141, 44] on input "Người gửi" at bounding box center [176, 43] width 83 height 14
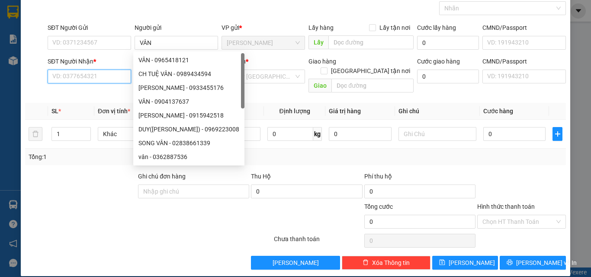
click at [108, 74] on input "SĐT Người Nhận *" at bounding box center [89, 77] width 83 height 14
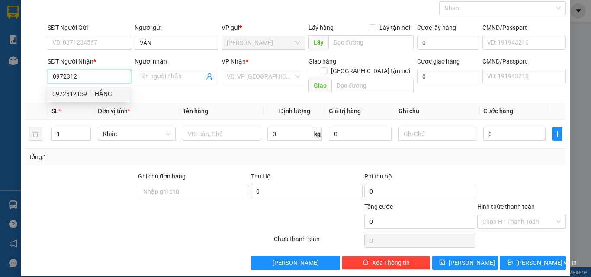
click at [103, 91] on div "0972312159 - THẮNG" at bounding box center [88, 94] width 72 height 10
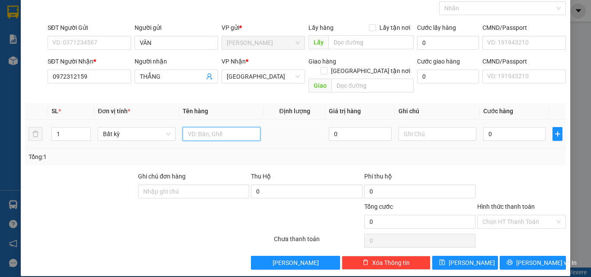
click at [208, 127] on input "text" at bounding box center [222, 134] width 78 height 14
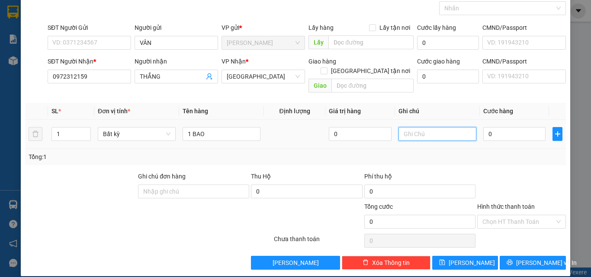
click at [440, 131] on input "text" at bounding box center [437, 134] width 78 height 14
click at [480, 123] on td "0" at bounding box center [514, 134] width 69 height 29
click at [485, 127] on input "0" at bounding box center [514, 134] width 62 height 14
click at [481, 175] on div at bounding box center [521, 187] width 90 height 30
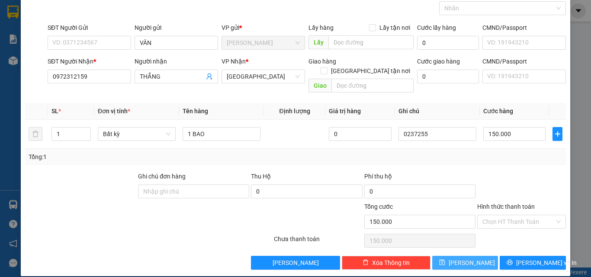
click at [469, 258] on span "[PERSON_NAME]" at bounding box center [472, 263] width 46 height 10
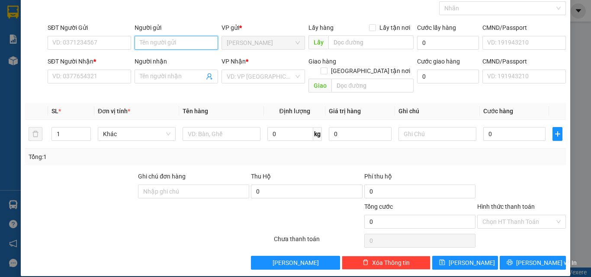
click at [154, 43] on input "Người gửi" at bounding box center [176, 43] width 83 height 14
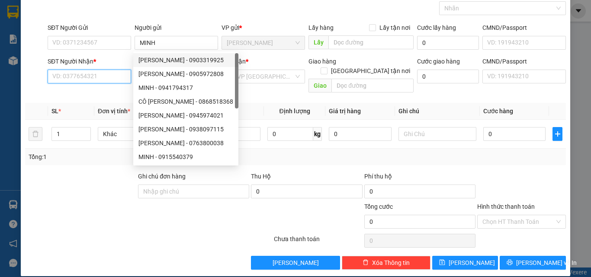
click at [101, 72] on input "SĐT Người Nhận *" at bounding box center [89, 77] width 83 height 14
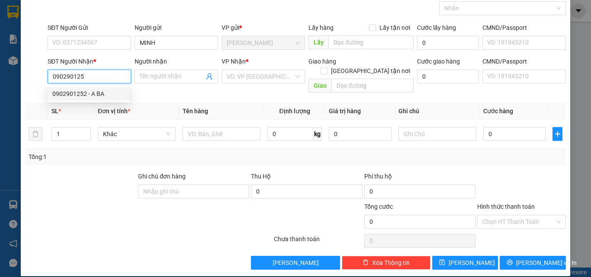
click at [101, 92] on div "0902901252 - A BA" at bounding box center [88, 94] width 72 height 10
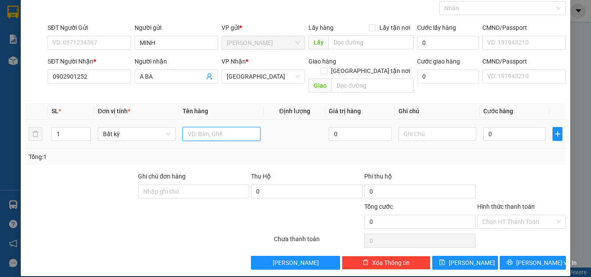
click at [197, 127] on input "text" at bounding box center [222, 134] width 78 height 14
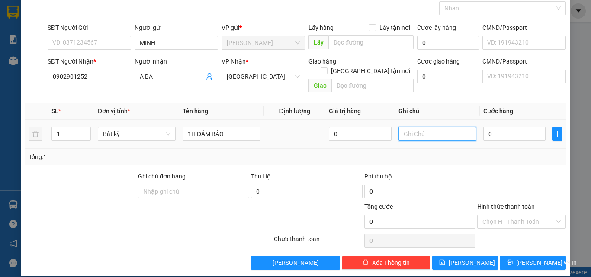
click at [408, 127] on input "text" at bounding box center [437, 134] width 78 height 14
click at [487, 152] on div "Tổng: 1" at bounding box center [295, 157] width 541 height 16
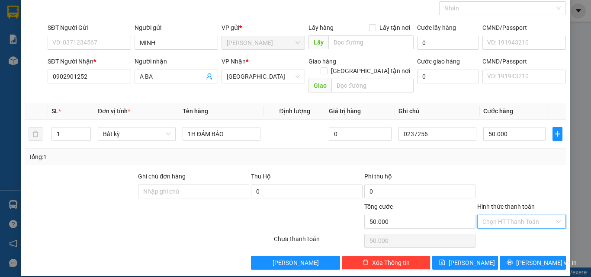
drag, startPoint x: 494, startPoint y: 214, endPoint x: 493, endPoint y: 154, distance: 59.7
click at [494, 215] on input "Hình thức thanh toán" at bounding box center [518, 221] width 72 height 13
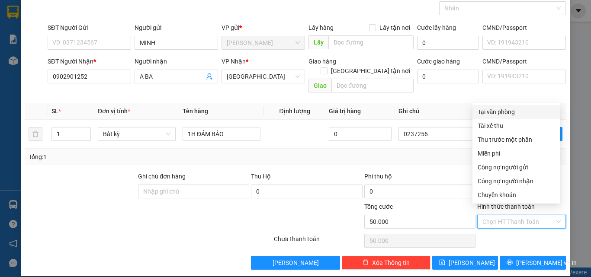
click at [491, 111] on div "Tại văn phòng" at bounding box center [516, 112] width 77 height 10
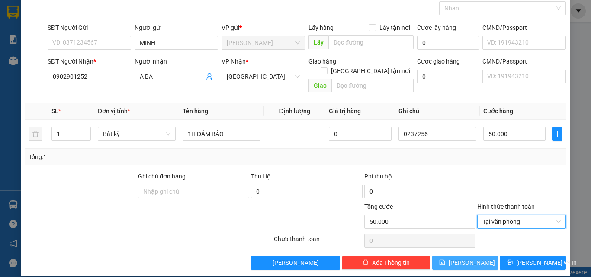
drag, startPoint x: 468, startPoint y: 263, endPoint x: 471, endPoint y: 251, distance: 12.0
click at [468, 262] on div "TẠO ĐƠN HÀNG Yêu cầu xuất hóa đơn điện tử Transit Pickup Surcharge Ids Transit …" at bounding box center [295, 118] width 549 height 315
click at [471, 256] on button "[PERSON_NAME]" at bounding box center [465, 263] width 66 height 14
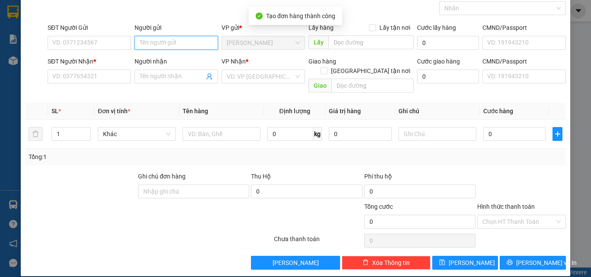
click at [139, 39] on input "Người gửi" at bounding box center [176, 43] width 83 height 14
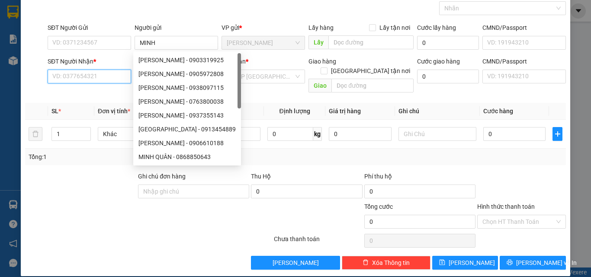
click at [106, 75] on input "SĐT Người Nhận *" at bounding box center [89, 77] width 83 height 14
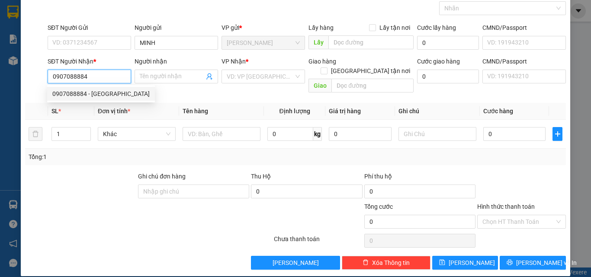
click at [107, 97] on div "0907088884 - [GEOGRAPHIC_DATA]" at bounding box center [100, 94] width 97 height 10
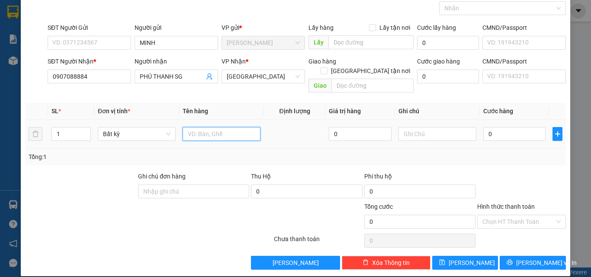
click at [194, 127] on input "text" at bounding box center [222, 134] width 78 height 14
click at [486, 127] on input "0" at bounding box center [514, 134] width 62 height 14
click at [487, 159] on div "Transit Pickup Surcharge Ids Transit Deliver Surcharge Ids Transit Deliver Surc…" at bounding box center [295, 129] width 541 height 282
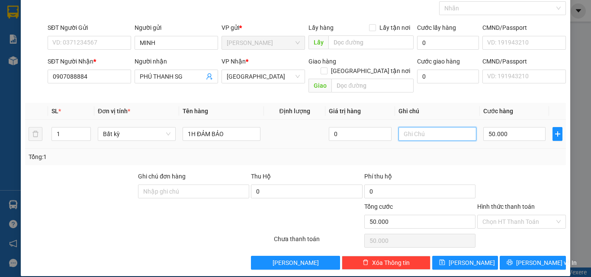
click at [433, 127] on input "text" at bounding box center [437, 134] width 78 height 14
drag, startPoint x: 441, startPoint y: 154, endPoint x: 504, endPoint y: 203, distance: 79.9
click at [442, 154] on div "Tổng: 1" at bounding box center [295, 157] width 541 height 16
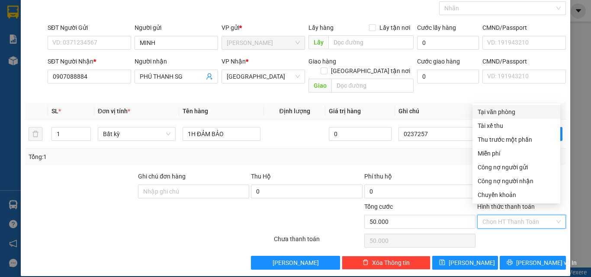
click at [504, 215] on input "Hình thức thanh toán" at bounding box center [518, 221] width 72 height 13
click at [504, 107] on div "Tại văn phòng" at bounding box center [516, 112] width 88 height 14
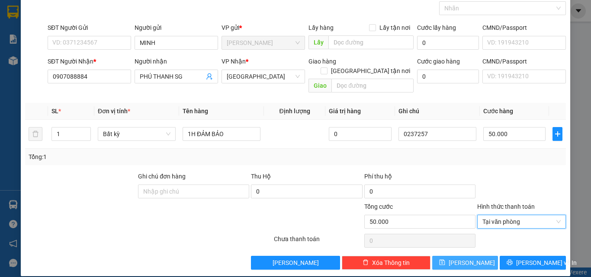
click at [456, 256] on button "[PERSON_NAME]" at bounding box center [465, 263] width 66 height 14
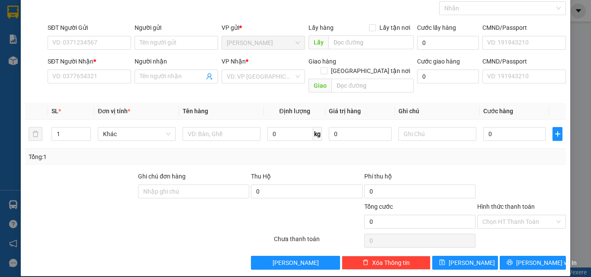
click at [91, 276] on div "TẠO ĐƠN HÀNG Yêu cầu xuất hóa đơn điện tử Transit Pickup Surcharge Ids Transit …" at bounding box center [295, 138] width 591 height 277
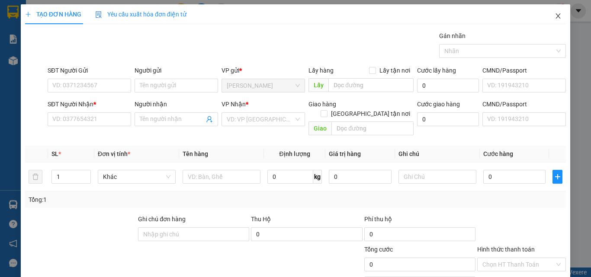
click at [556, 19] on icon "close" at bounding box center [558, 15] width 5 height 5
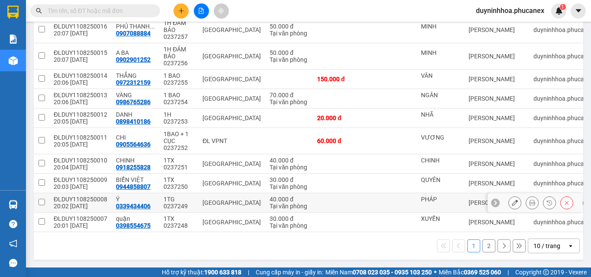
scroll to position [132, 0]
click at [558, 246] on div "10 / trang" at bounding box center [547, 246] width 39 height 14
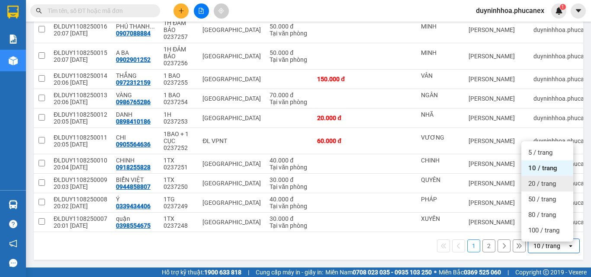
click at [537, 180] on span "20 / trang" at bounding box center [542, 184] width 28 height 9
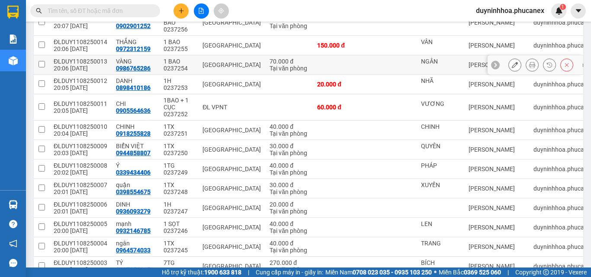
scroll to position [75, 0]
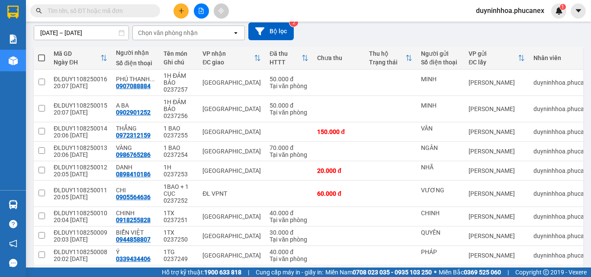
click at [97, 274] on div "Hỗ trợ kỹ thuật: 1900 633 818 | Cung cấp máy in - giấy in: [GEOGRAPHIC_DATA] 07…" at bounding box center [293, 273] width 587 height 10
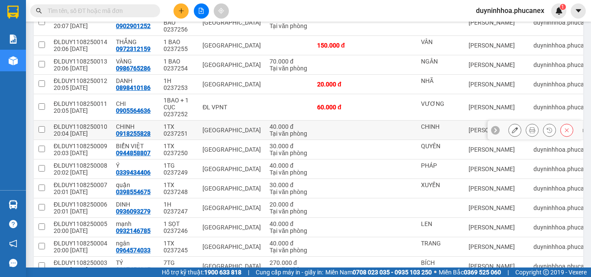
scroll to position [119, 0]
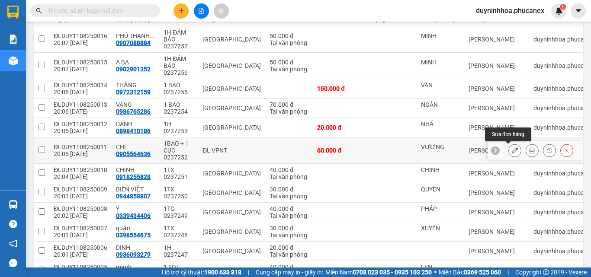
click at [512, 148] on icon at bounding box center [515, 151] width 6 height 6
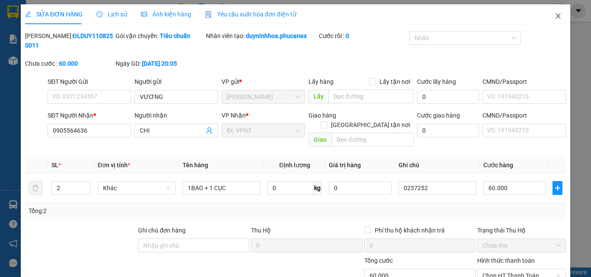
click at [555, 15] on icon "close" at bounding box center [558, 16] width 7 height 7
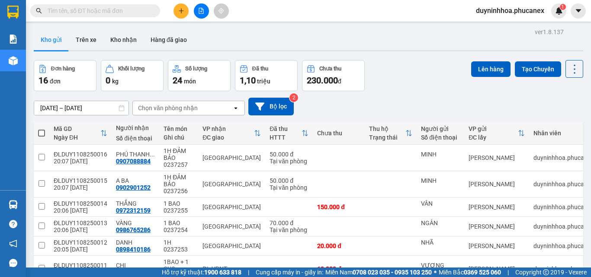
click at [39, 131] on span at bounding box center [41, 133] width 7 height 7
click at [42, 129] on input "checkbox" at bounding box center [42, 129] width 0 height 0
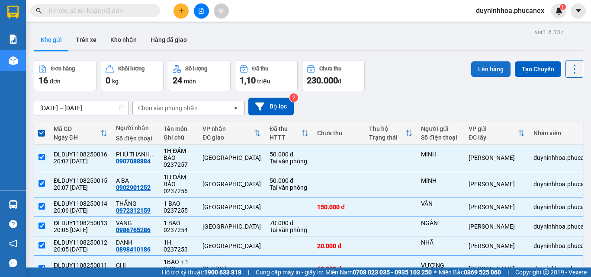
click at [484, 67] on button "Lên hàng" at bounding box center [490, 69] width 39 height 16
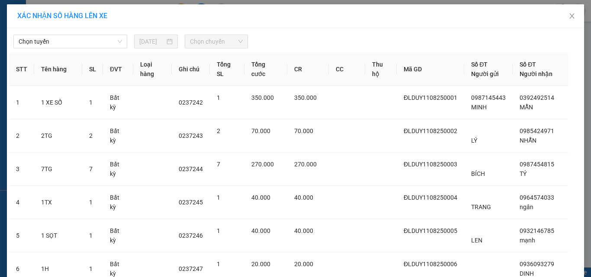
click at [96, 41] on span "Chọn tuyến" at bounding box center [70, 41] width 103 height 13
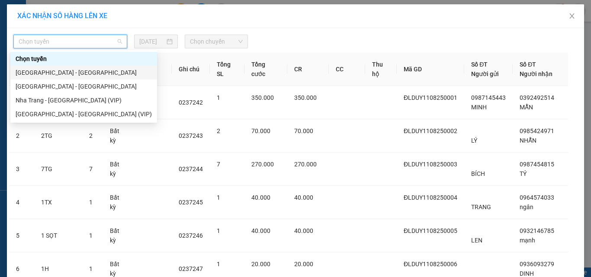
click at [83, 70] on div "[GEOGRAPHIC_DATA] - [GEOGRAPHIC_DATA]" at bounding box center [84, 73] width 136 height 10
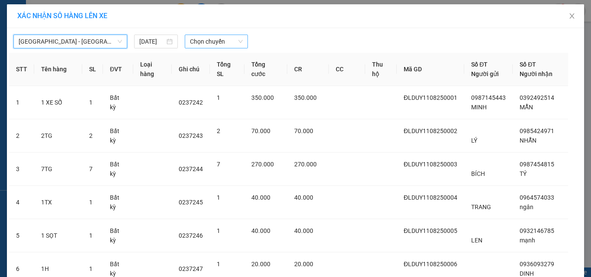
click at [186, 43] on div "Chọn chuyến" at bounding box center [217, 42] width 64 height 14
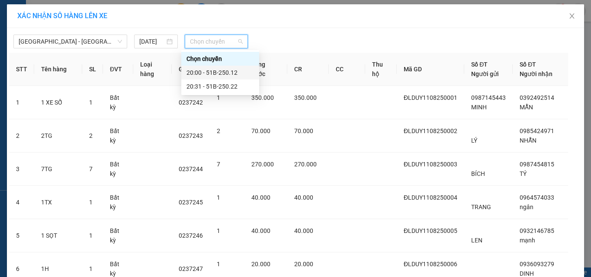
drag, startPoint x: 205, startPoint y: 61, endPoint x: 205, endPoint y: 70, distance: 8.7
click at [205, 70] on div "Chọn chuyến 20:00 - 51B-250.12 20:31 - 51B-250.22" at bounding box center [220, 73] width 78 height 42
click at [205, 71] on div "20:00 - 51B-250.12" at bounding box center [219, 73] width 67 height 10
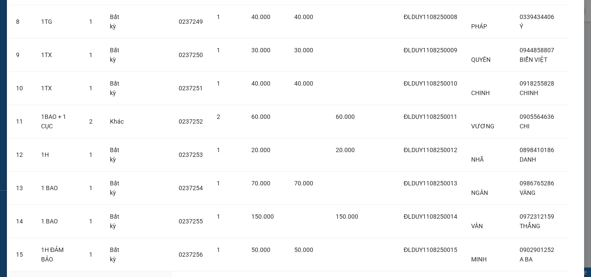
scroll to position [424, 0]
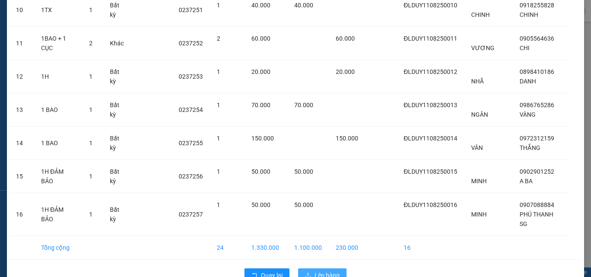
drag, startPoint x: 321, startPoint y: 248, endPoint x: 319, endPoint y: 244, distance: 4.5
click at [321, 269] on button "Lên hàng" at bounding box center [322, 276] width 48 height 14
